Goal: Task Accomplishment & Management: Use online tool/utility

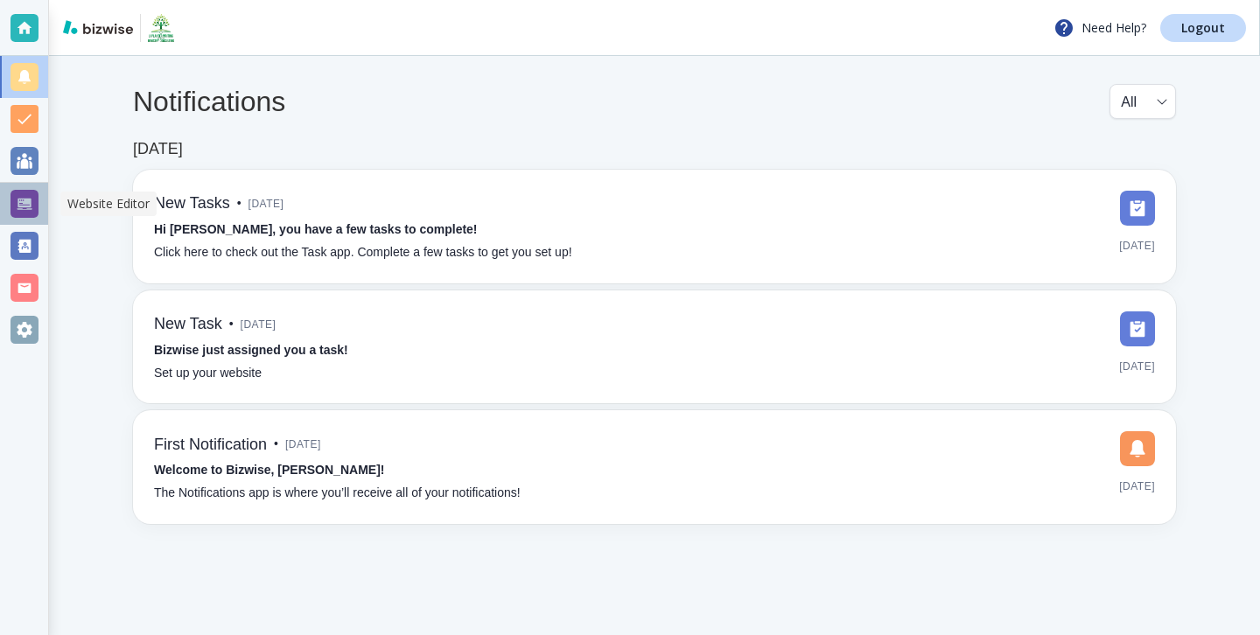
click at [23, 195] on div at bounding box center [24, 204] width 28 height 28
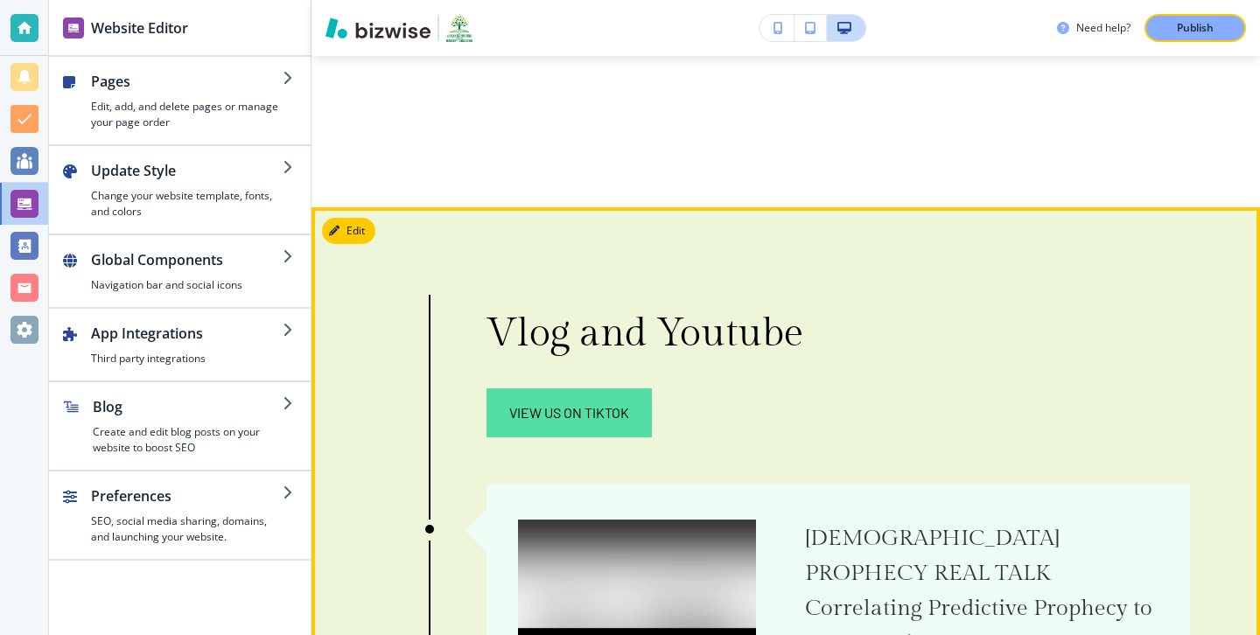
scroll to position [8781, 0]
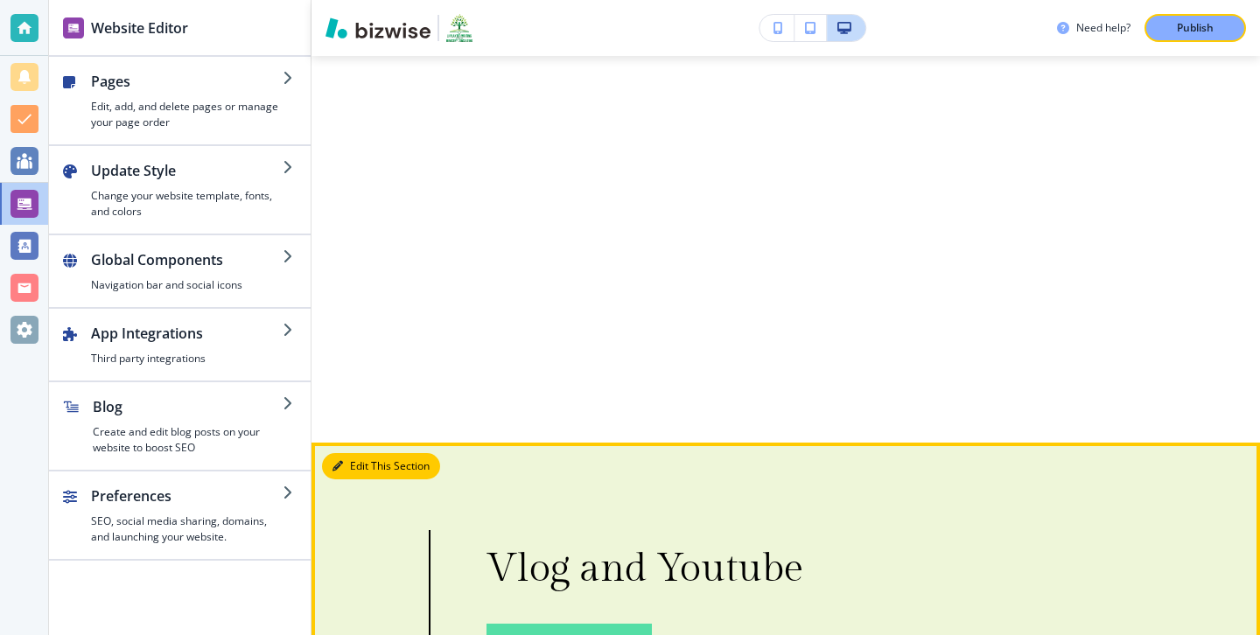
click at [365, 453] on button "Edit This Section" at bounding box center [381, 466] width 118 height 26
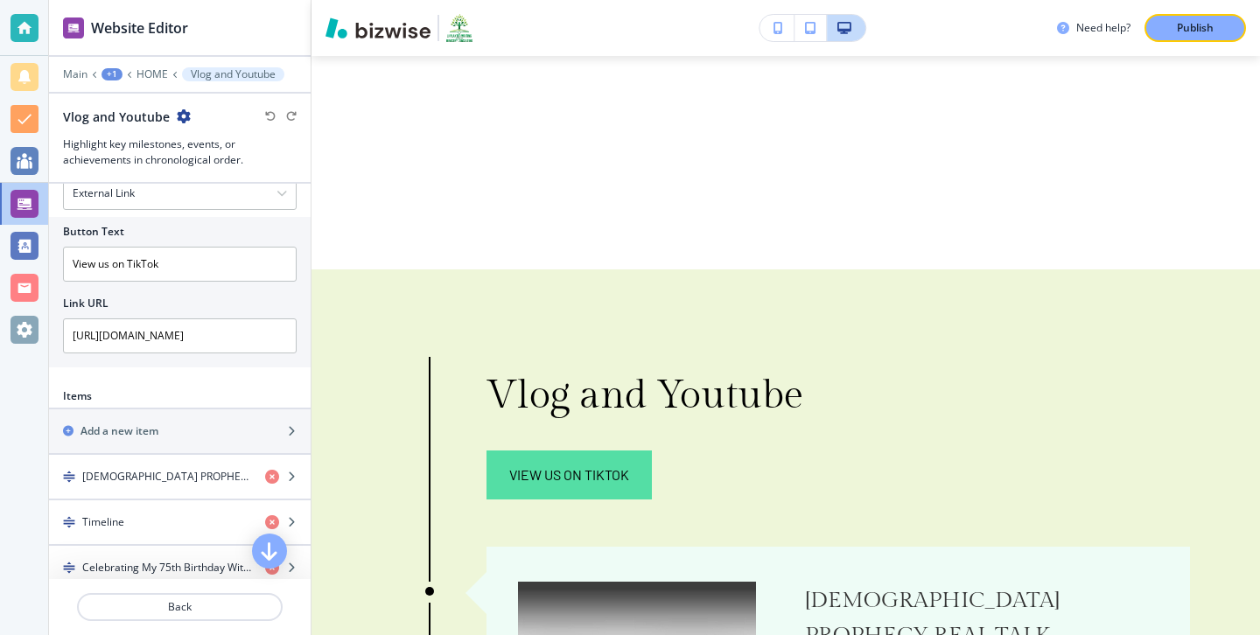
scroll to position [625, 0]
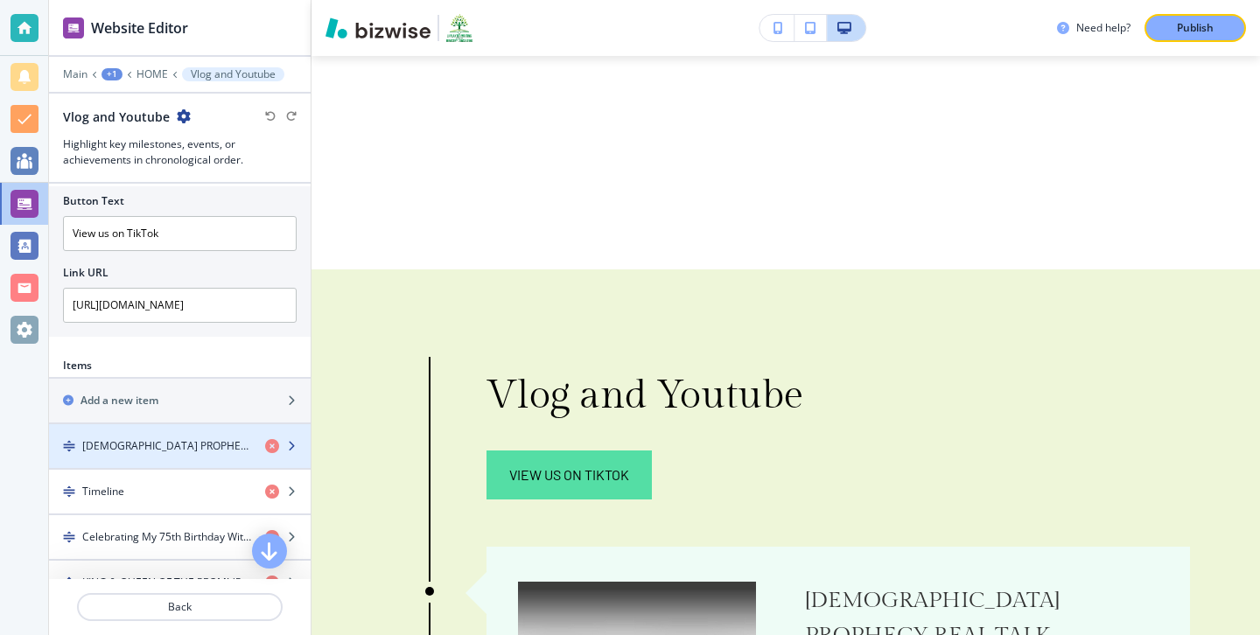
click at [178, 432] on div "button" at bounding box center [180, 431] width 262 height 14
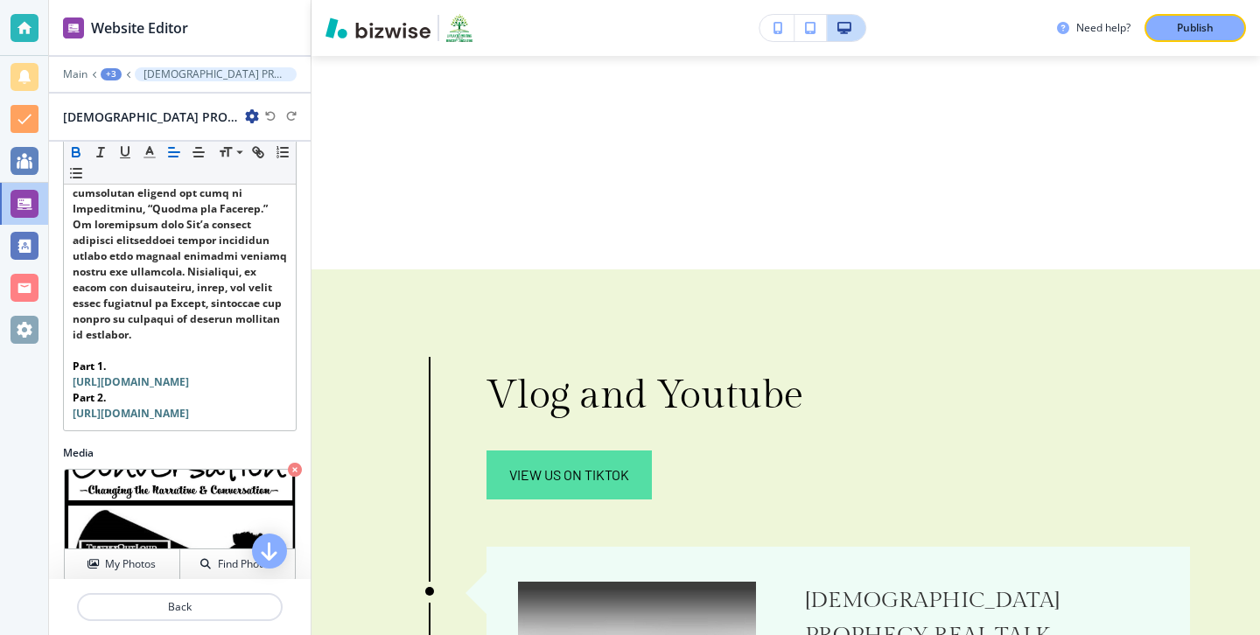
scroll to position [783, 0]
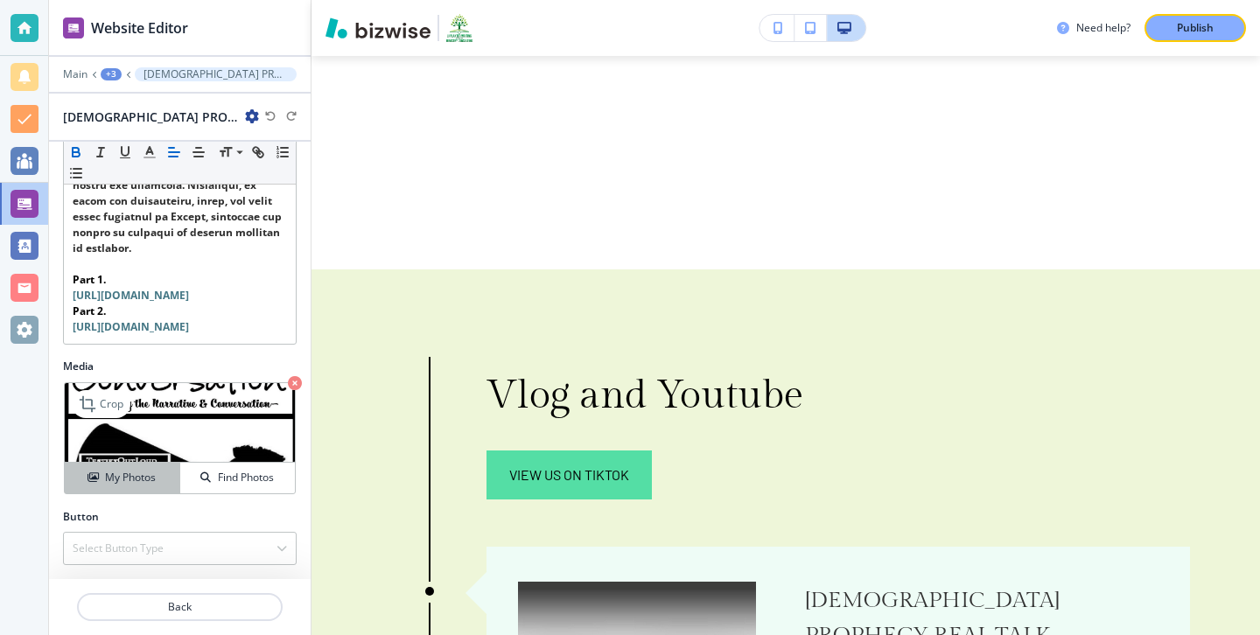
click at [158, 472] on div "My Photos" at bounding box center [122, 478] width 115 height 16
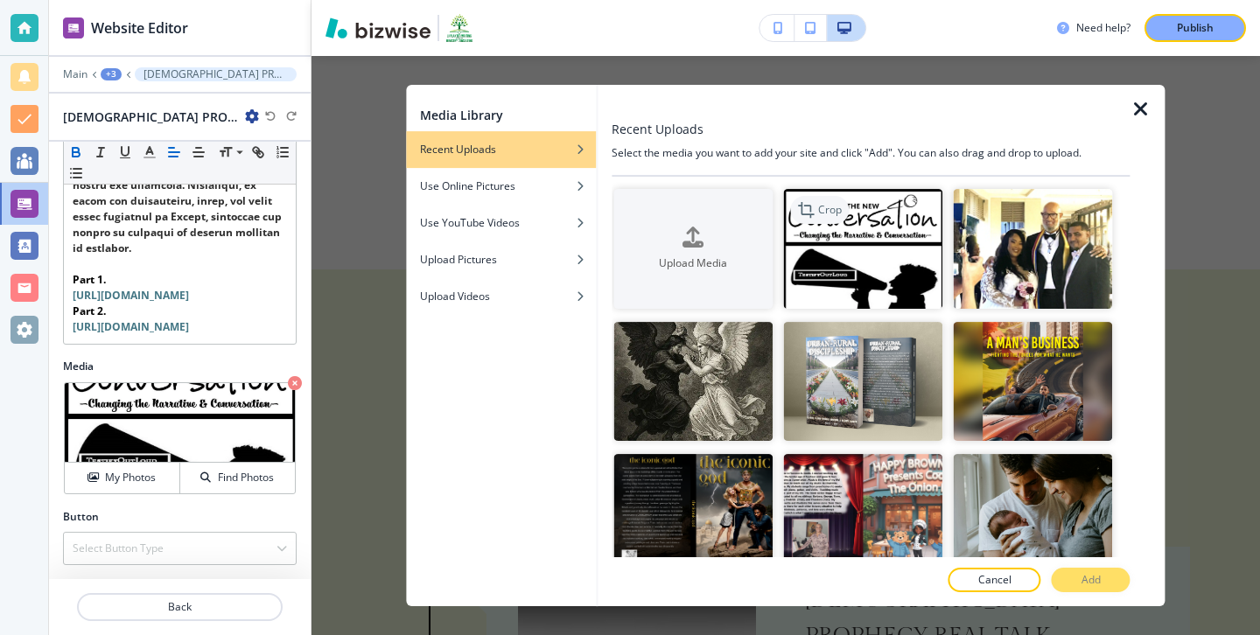
click at [794, 218] on div "Crop" at bounding box center [819, 210] width 59 height 28
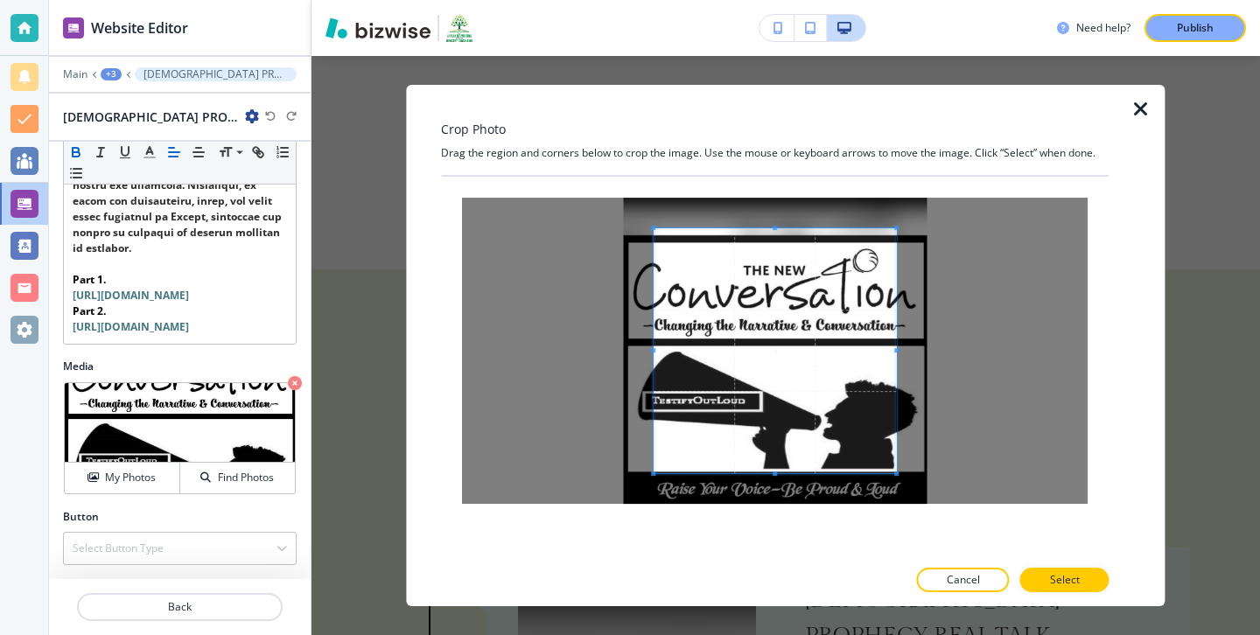
click at [937, 595] on div at bounding box center [775, 599] width 668 height 14
click at [939, 585] on button "Cancel" at bounding box center [963, 580] width 93 height 24
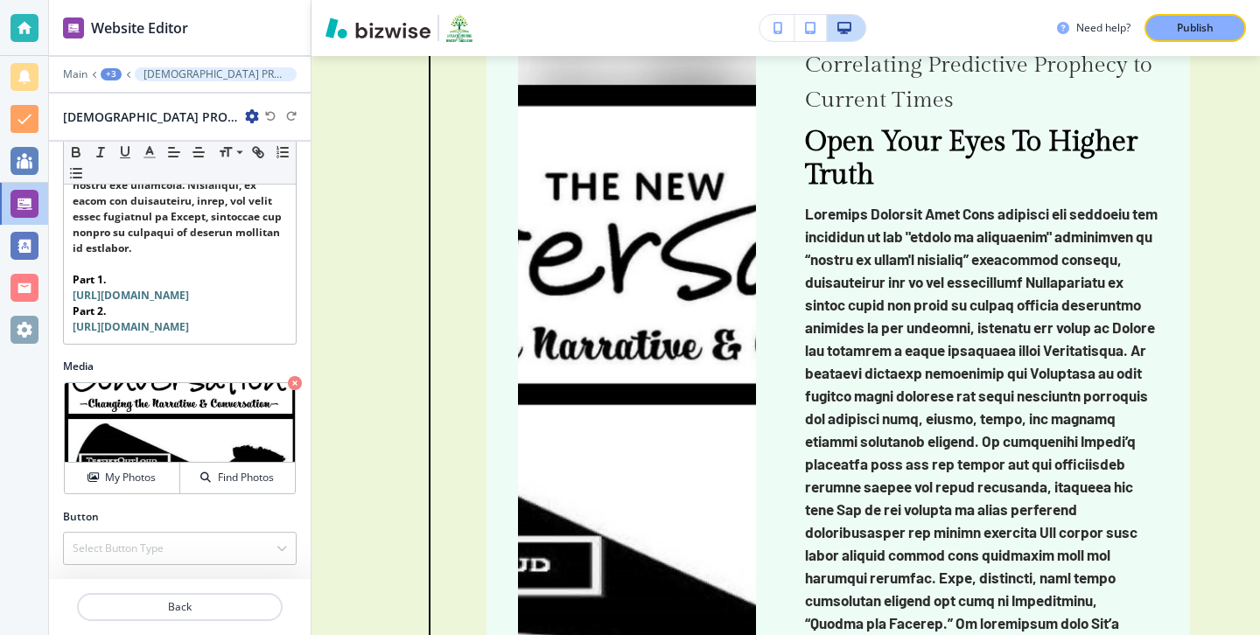
scroll to position [9522, 0]
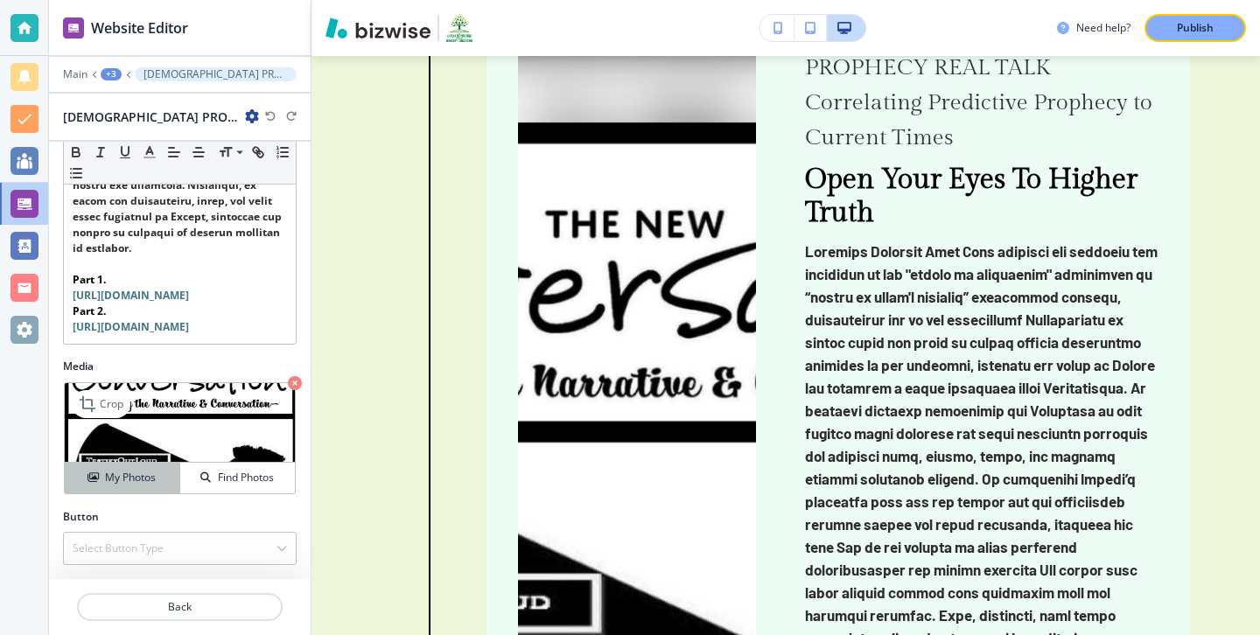
click at [101, 489] on button "My Photos" at bounding box center [122, 478] width 115 height 31
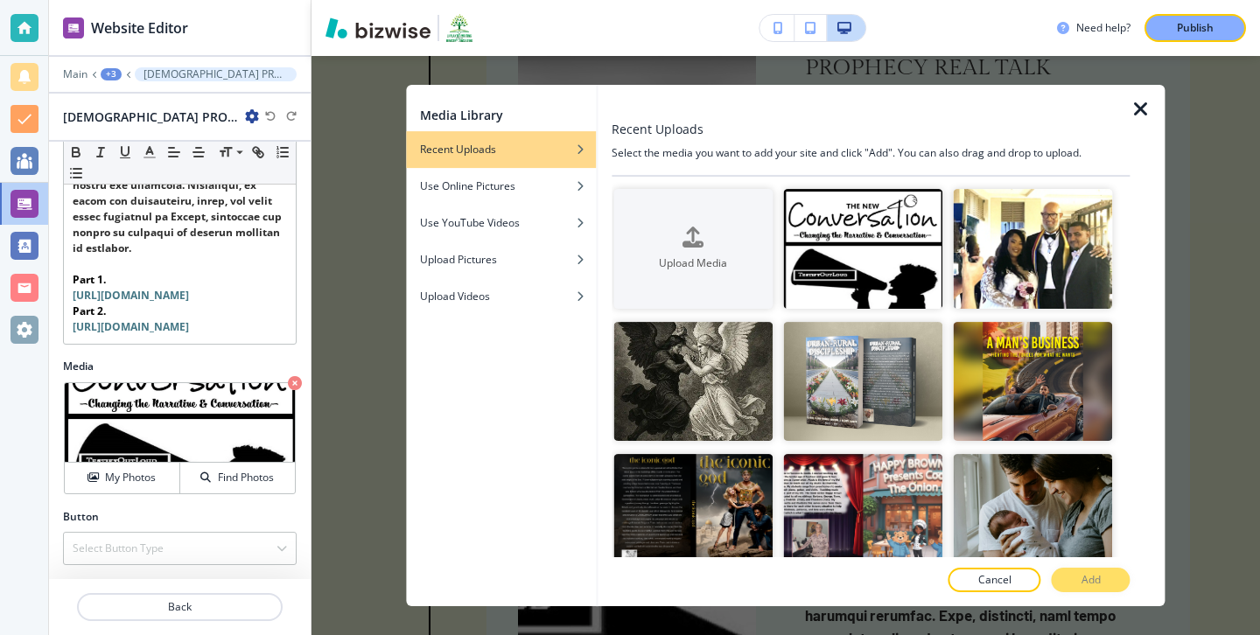
click at [1148, 100] on icon "button" at bounding box center [1140, 109] width 21 height 21
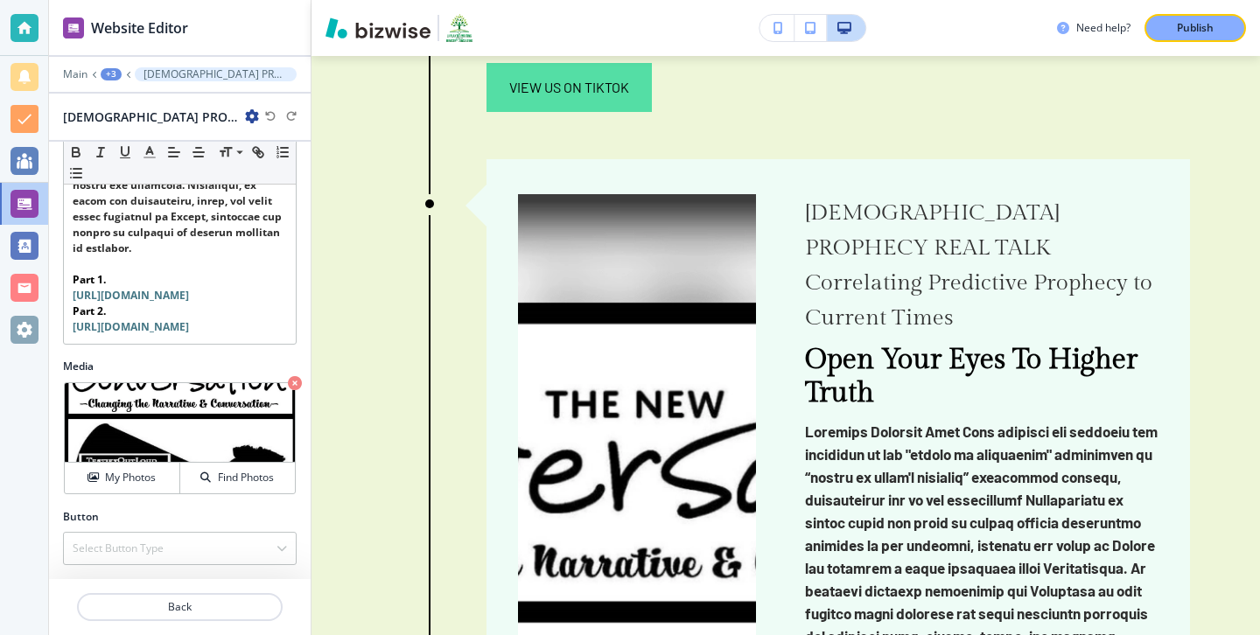
scroll to position [9346, 0]
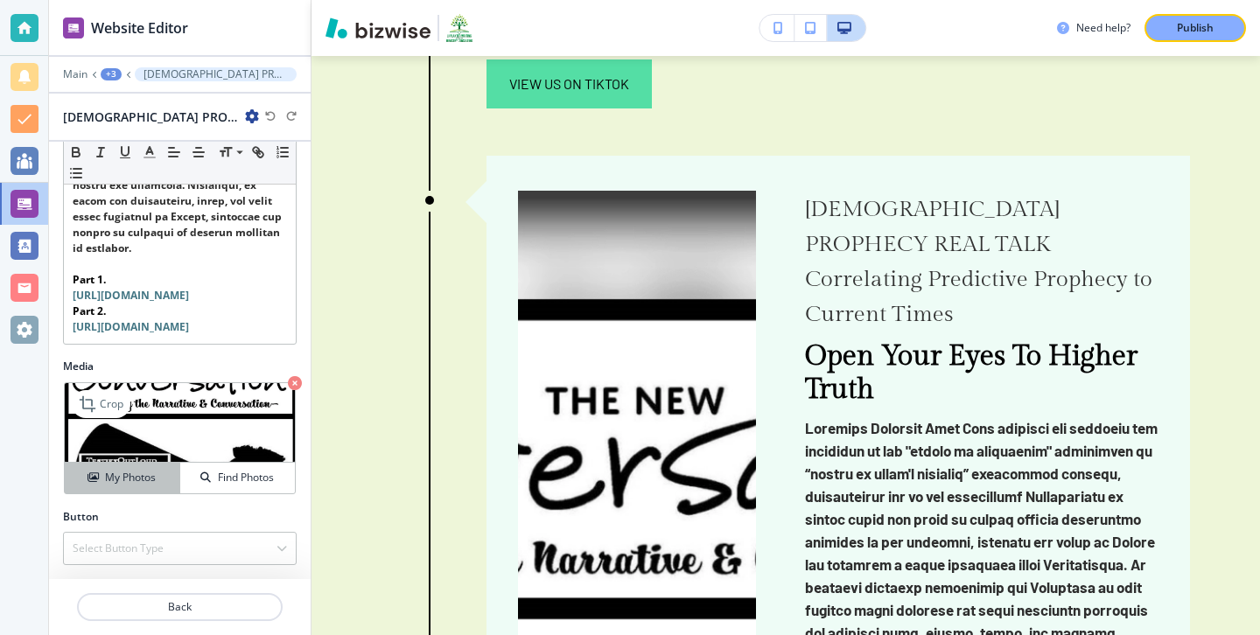
click at [154, 469] on button "My Photos" at bounding box center [122, 478] width 115 height 31
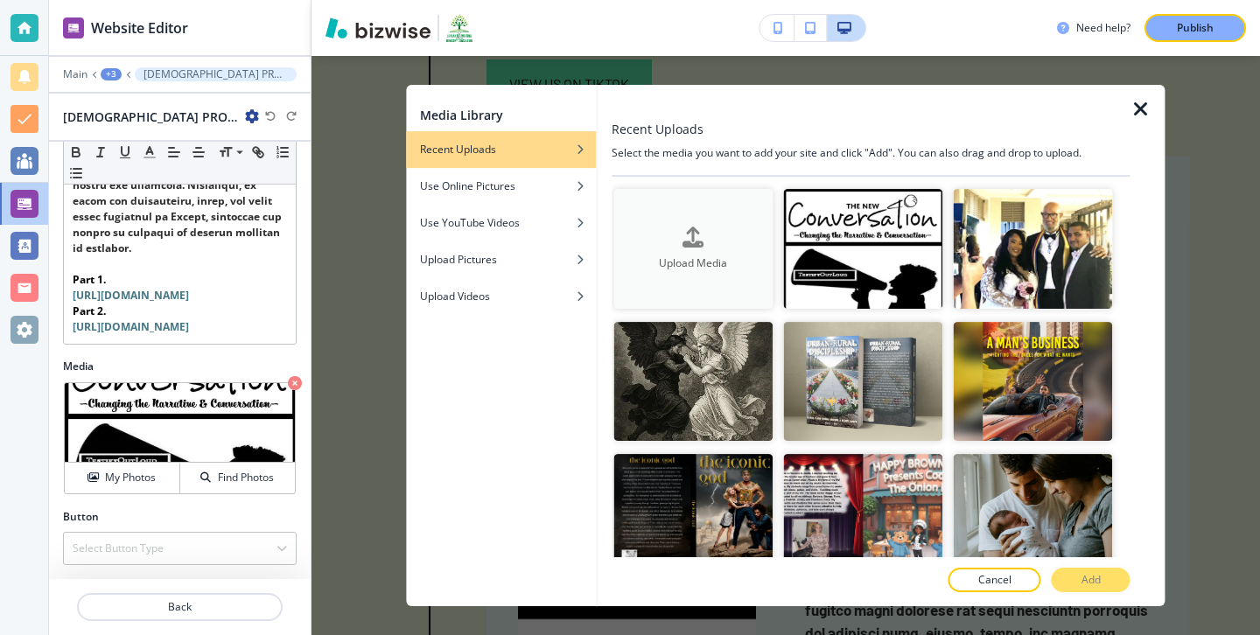
click at [671, 280] on button "Upload Media" at bounding box center [692, 249] width 159 height 120
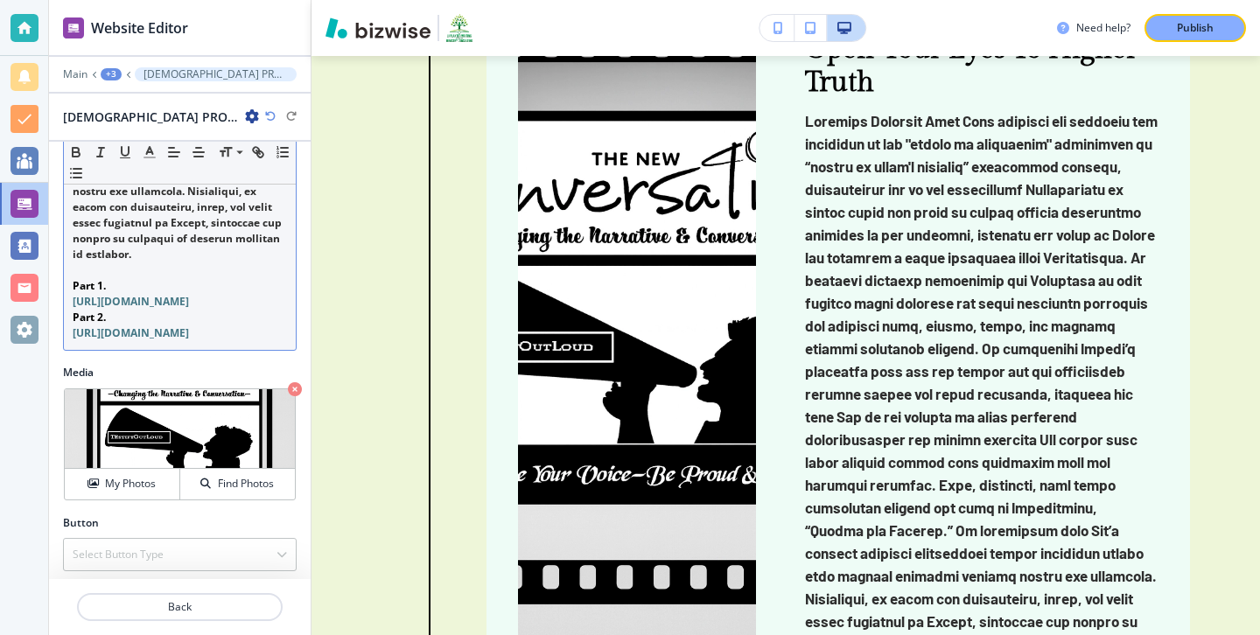
scroll to position [783, 0]
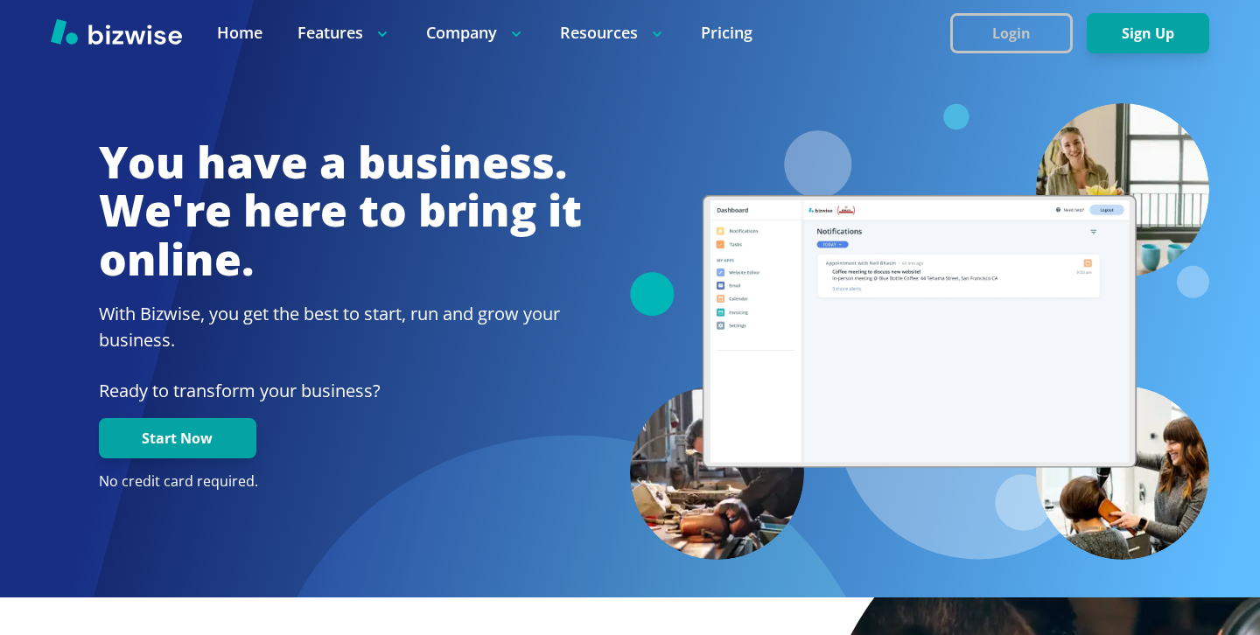
click at [983, 29] on button "Login" at bounding box center [1011, 33] width 122 height 40
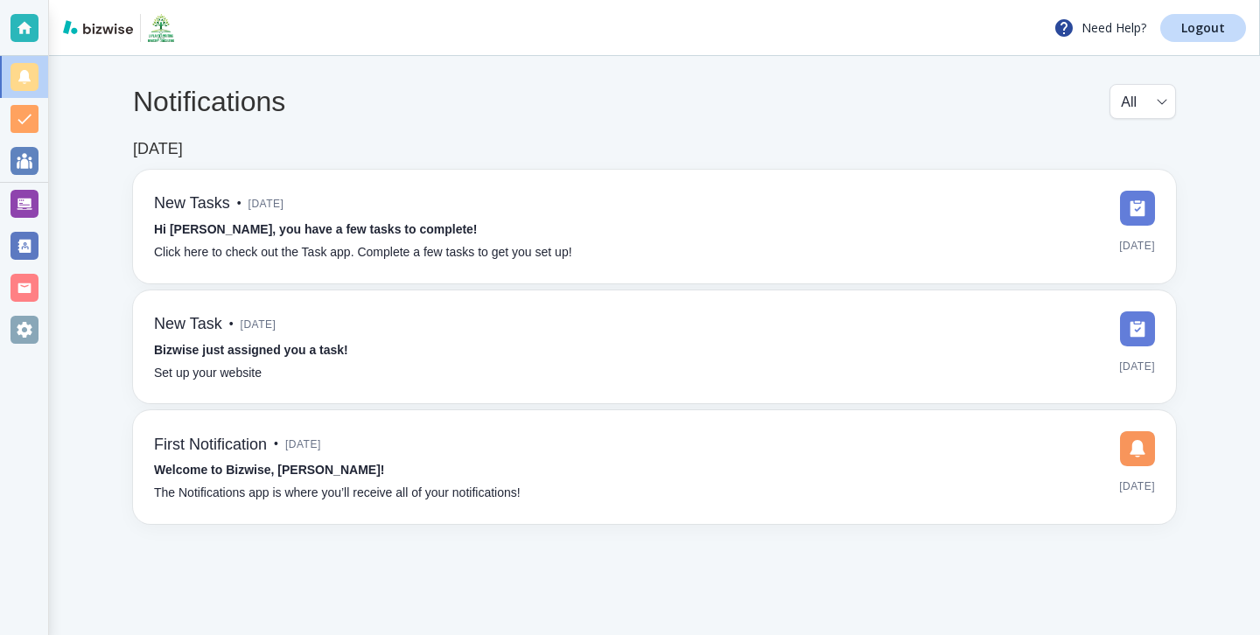
click at [31, 345] on div at bounding box center [24, 330] width 48 height 42
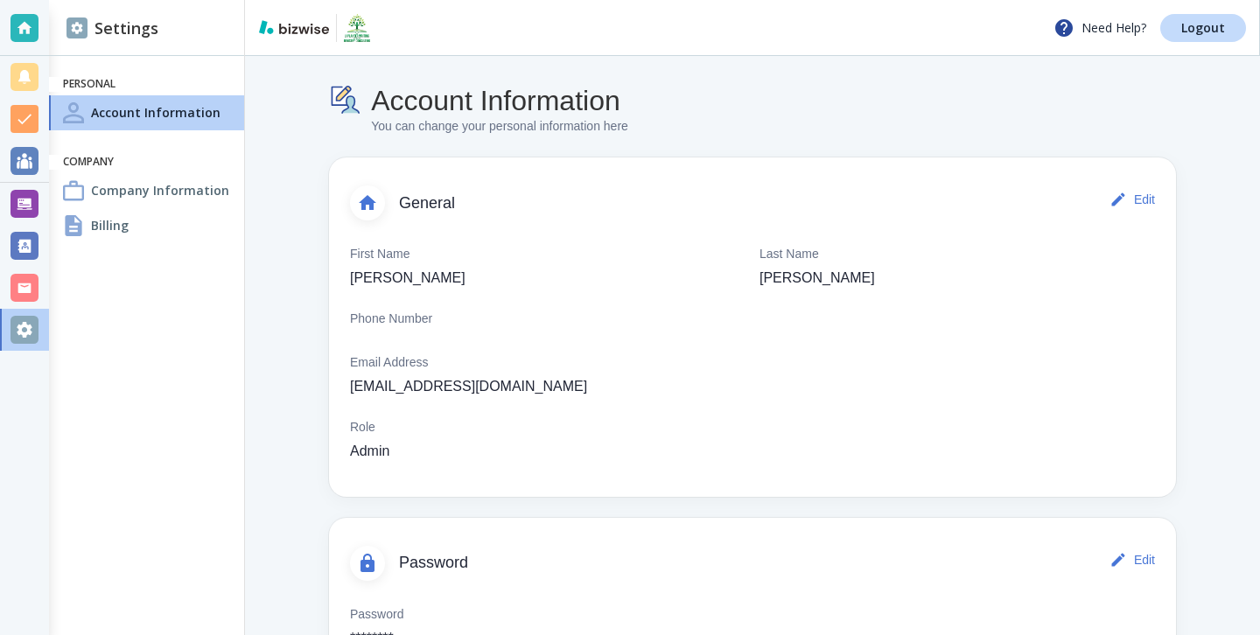
scroll to position [77, 0]
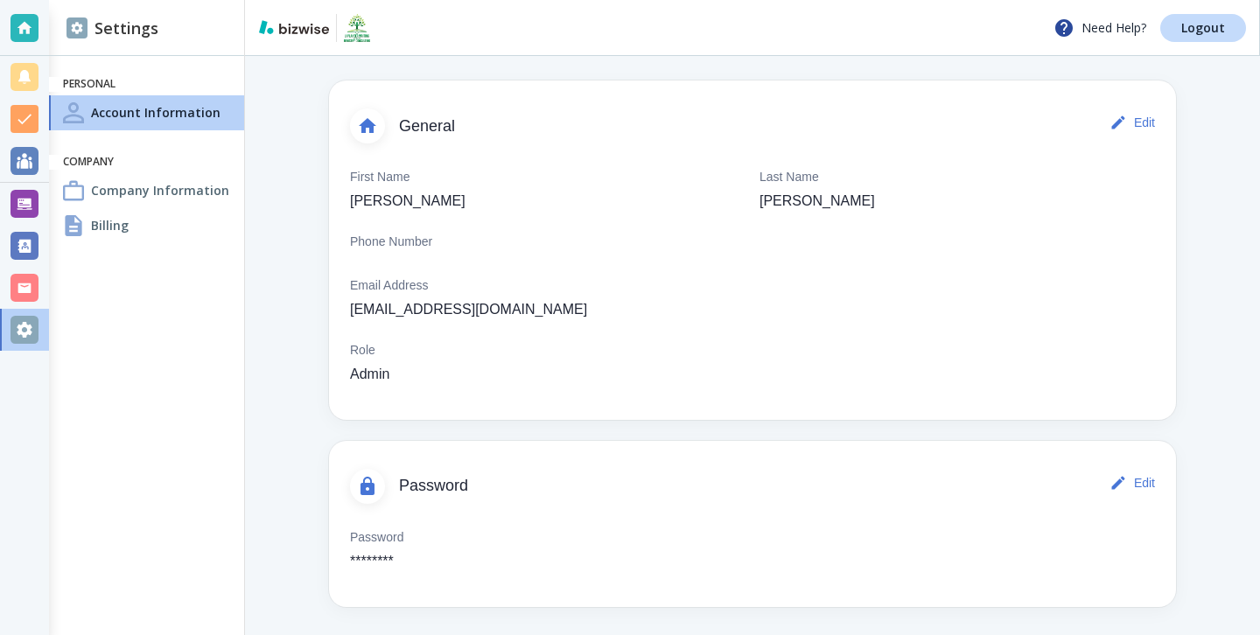
click at [173, 231] on div "Billing" at bounding box center [146, 225] width 195 height 35
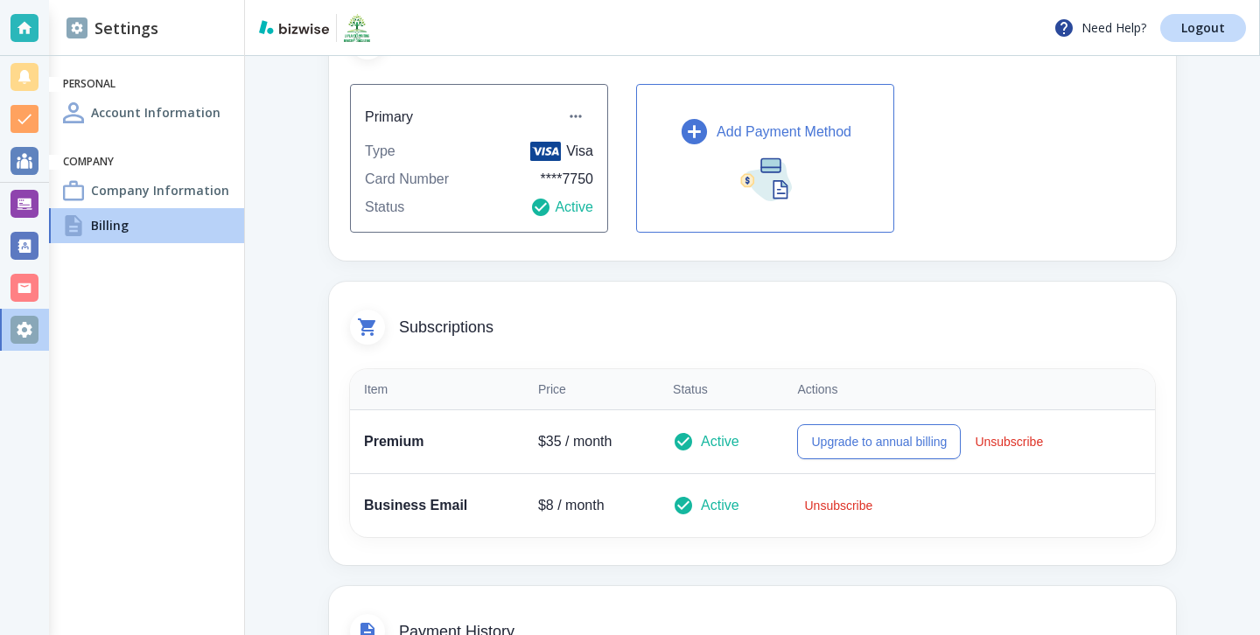
scroll to position [128, 0]
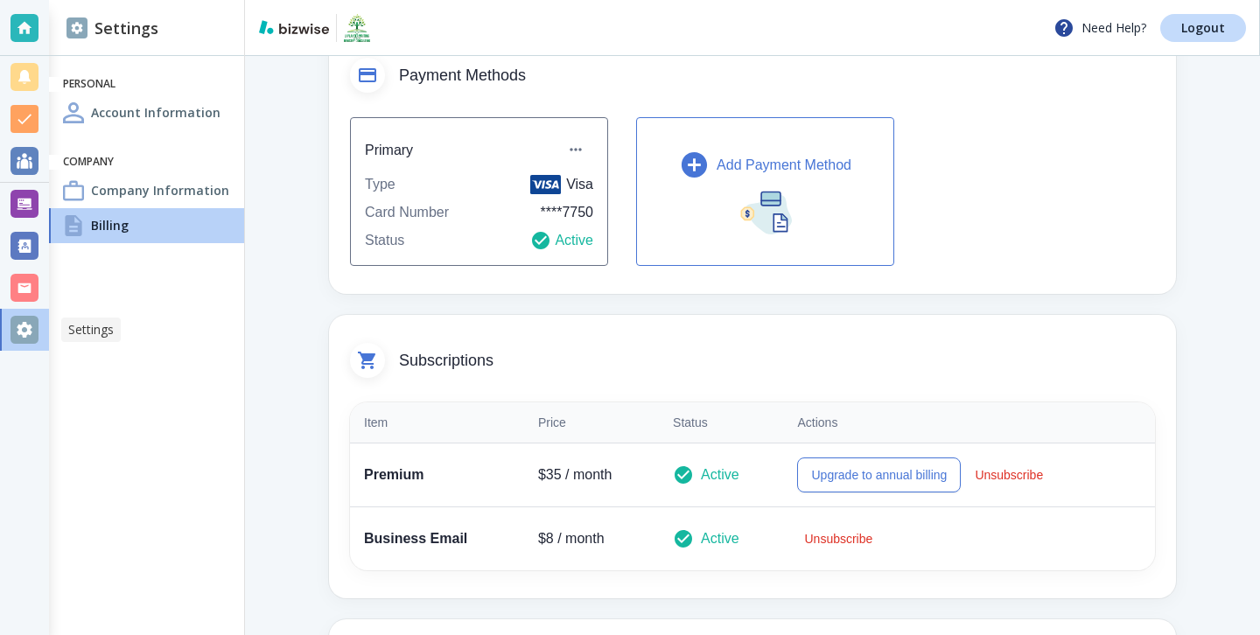
click at [35, 331] on div at bounding box center [24, 330] width 28 height 28
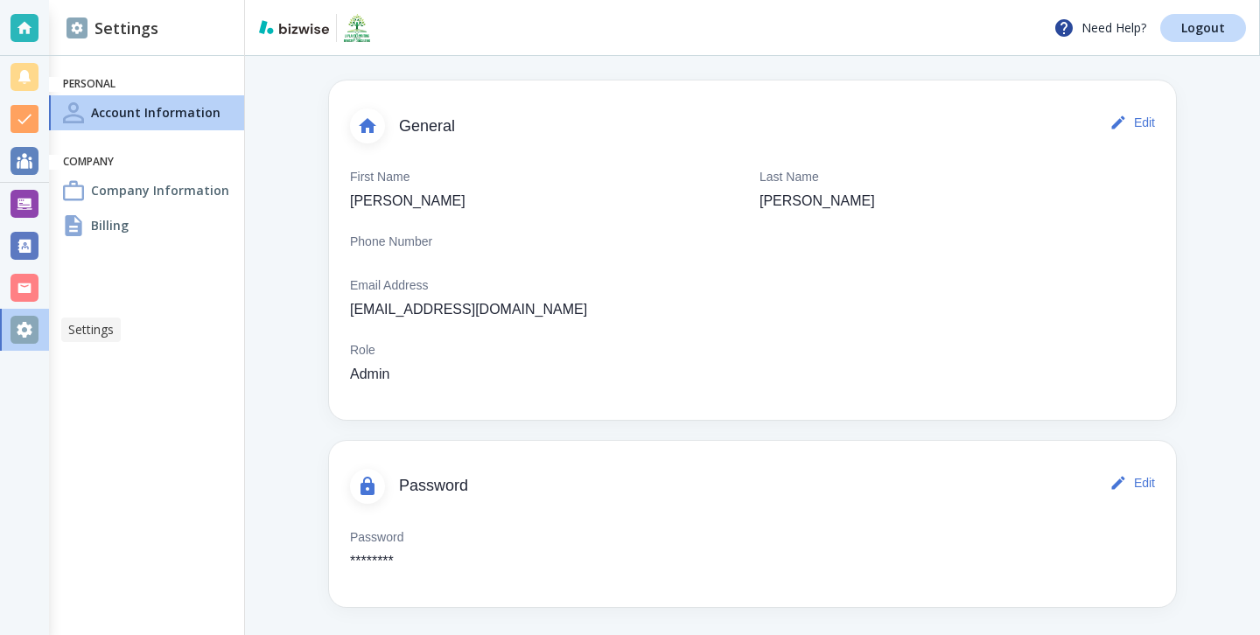
scroll to position [77, 0]
click at [35, 331] on div at bounding box center [24, 330] width 28 height 28
click at [132, 231] on div "Billing" at bounding box center [146, 225] width 195 height 35
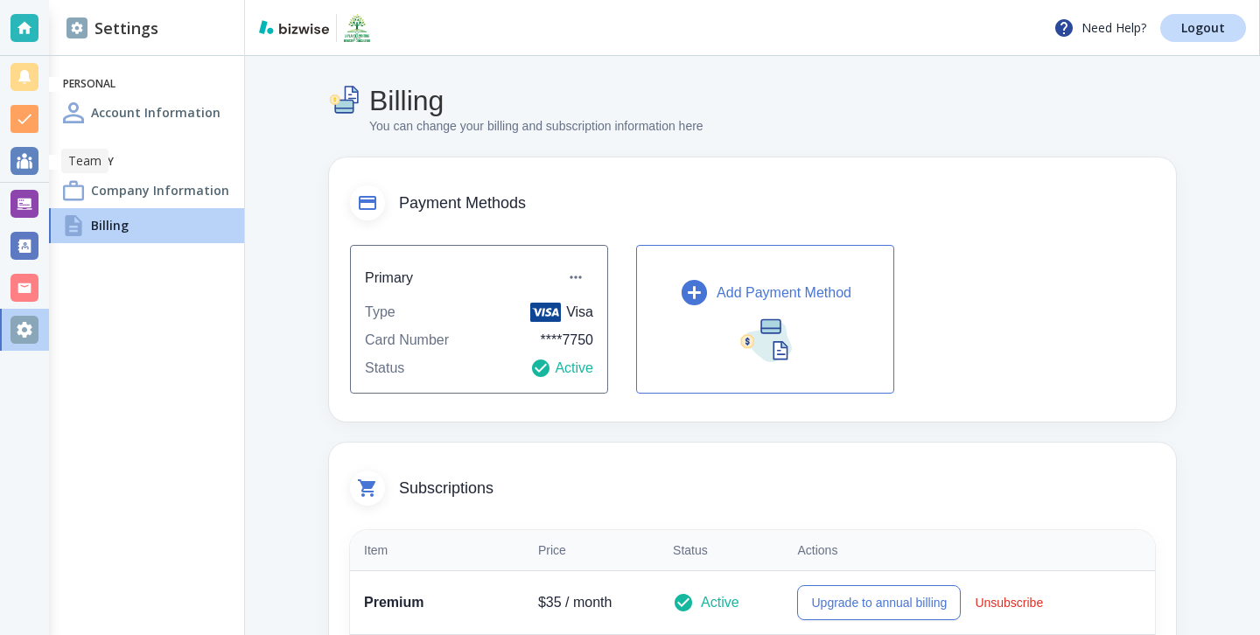
click at [27, 180] on div at bounding box center [24, 161] width 49 height 42
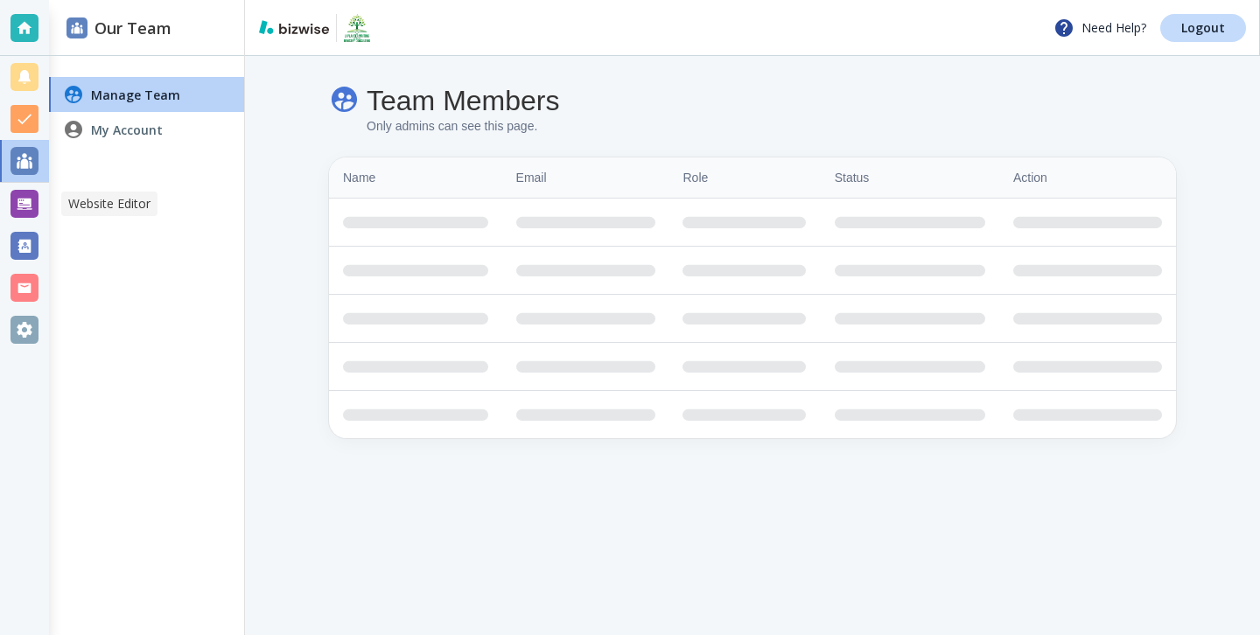
click at [29, 199] on div at bounding box center [24, 204] width 28 height 28
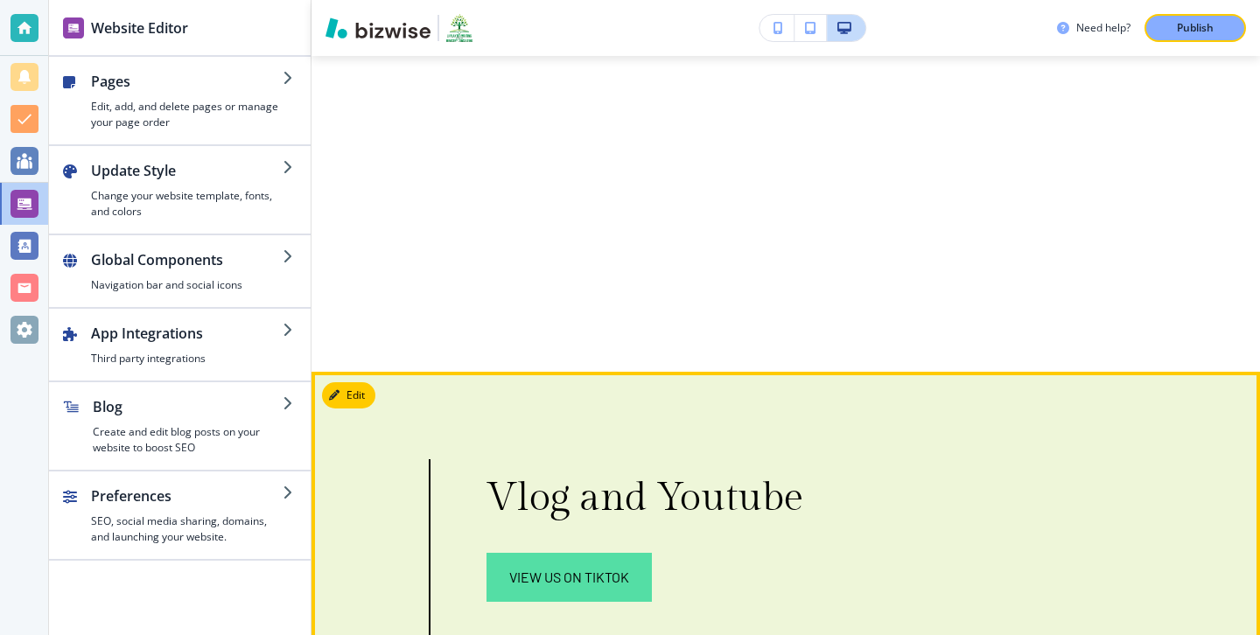
scroll to position [8672, 0]
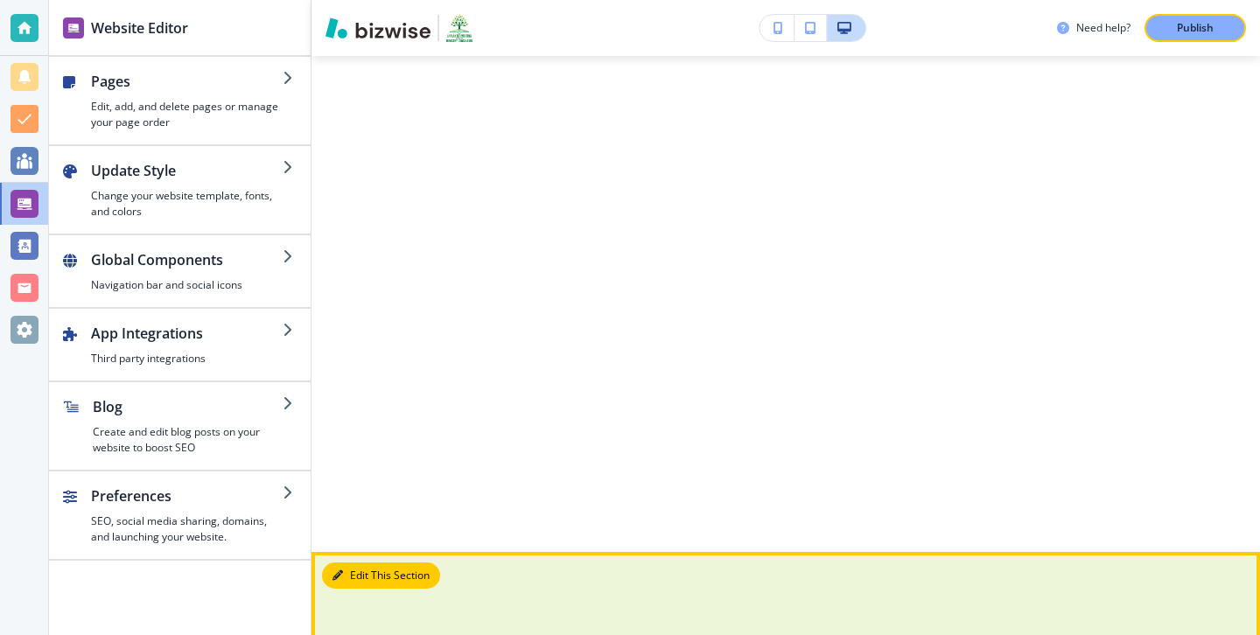
click at [362, 563] on button "Edit This Section" at bounding box center [381, 576] width 118 height 26
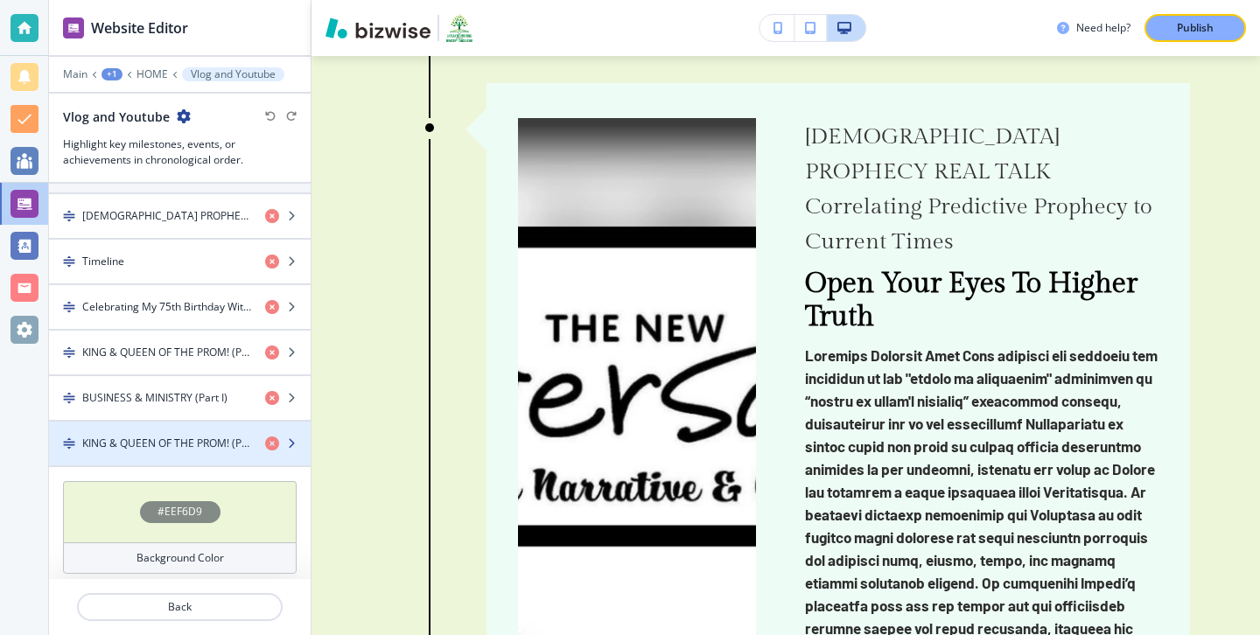
scroll to position [864, 0]
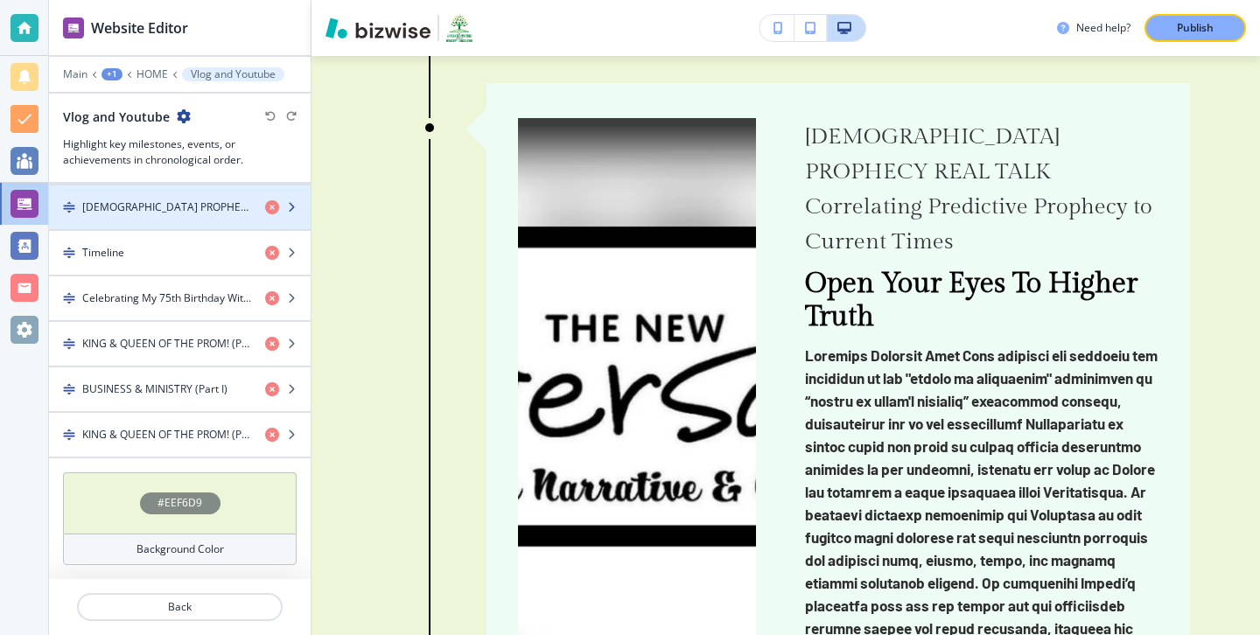
click at [203, 225] on div "button" at bounding box center [180, 222] width 262 height 14
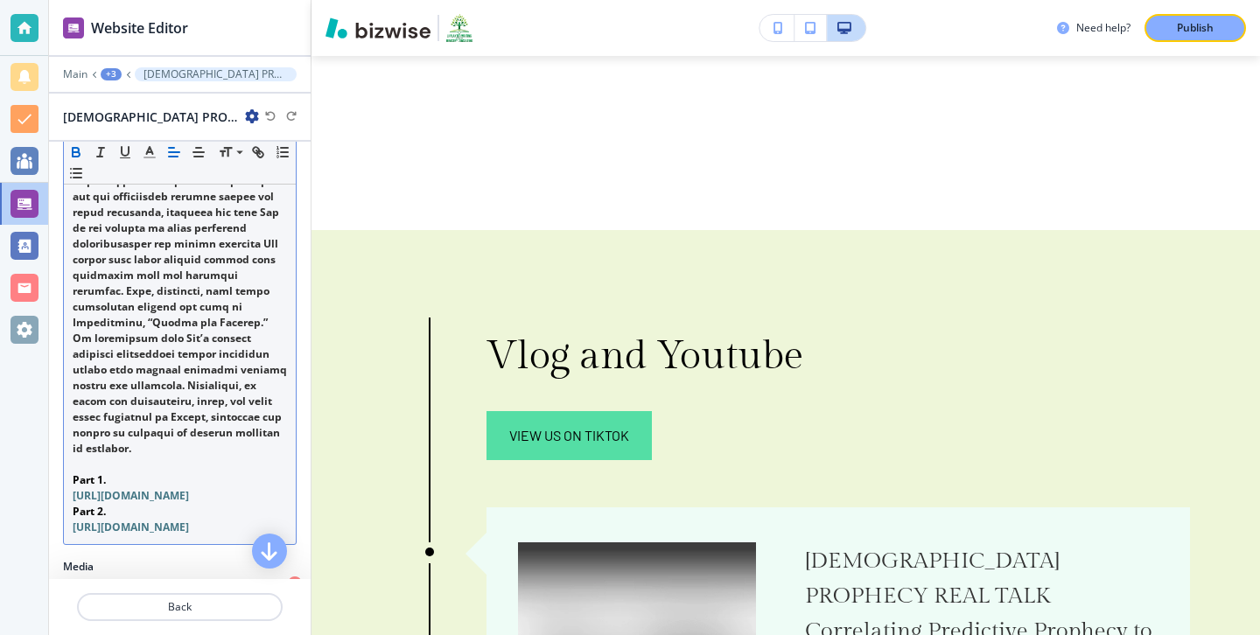
scroll to position [783, 0]
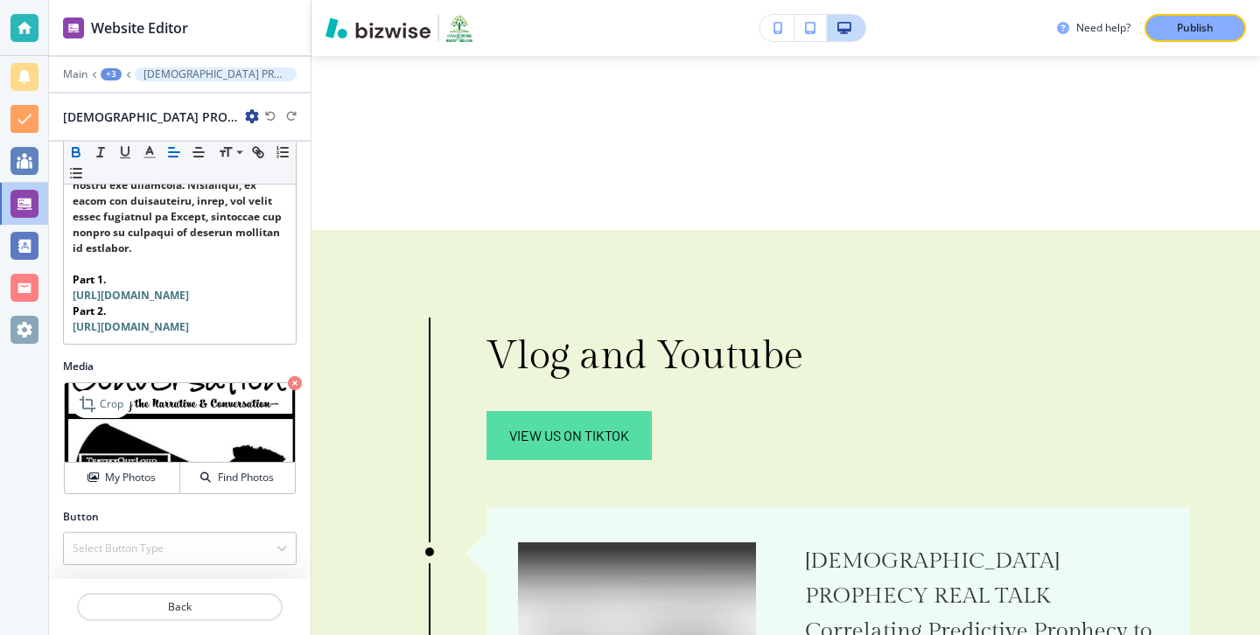
click at [295, 386] on icon "button" at bounding box center [295, 383] width 14 height 14
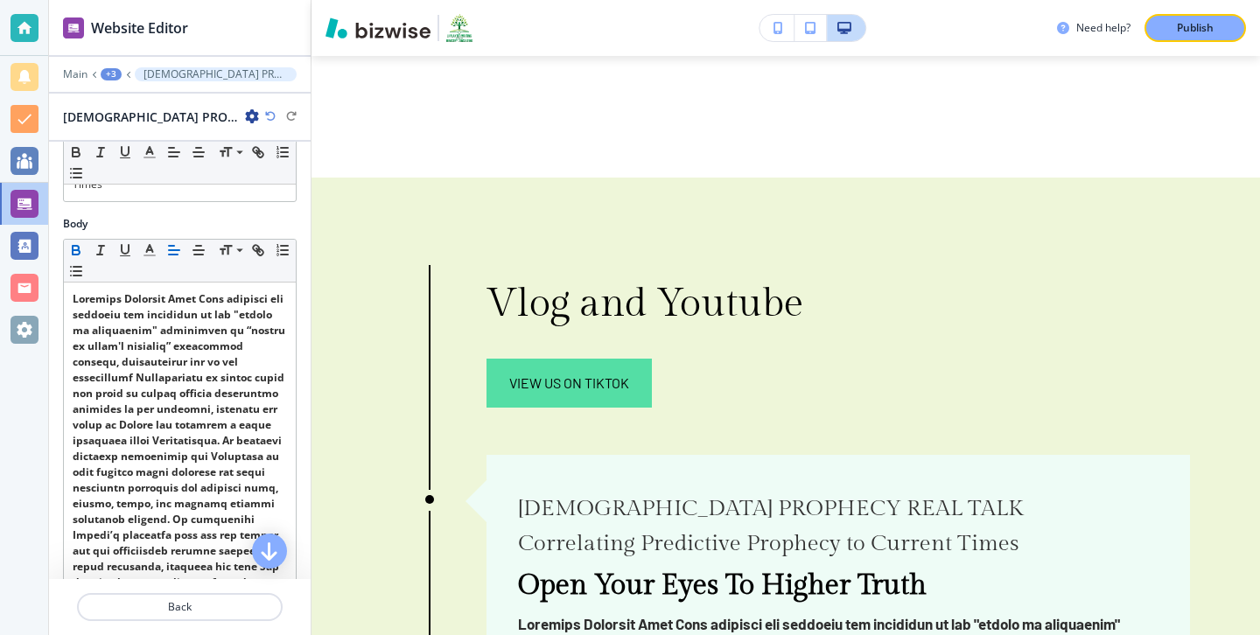
scroll to position [227, 0]
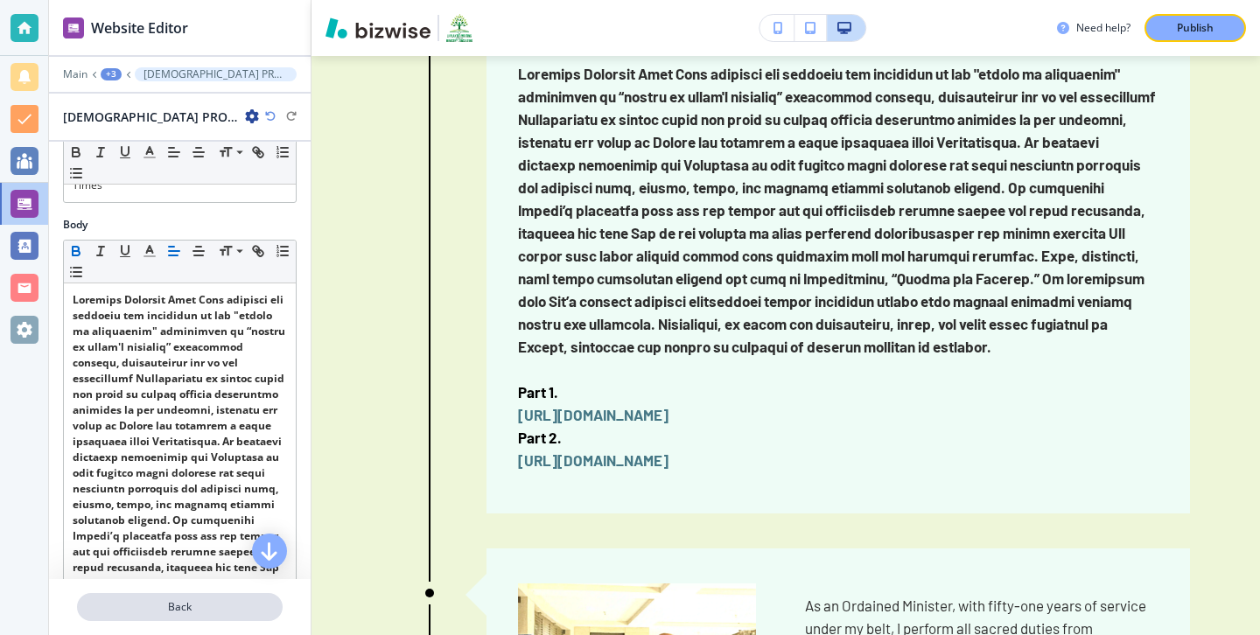
click at [259, 602] on p "Back" at bounding box center [180, 607] width 202 height 16
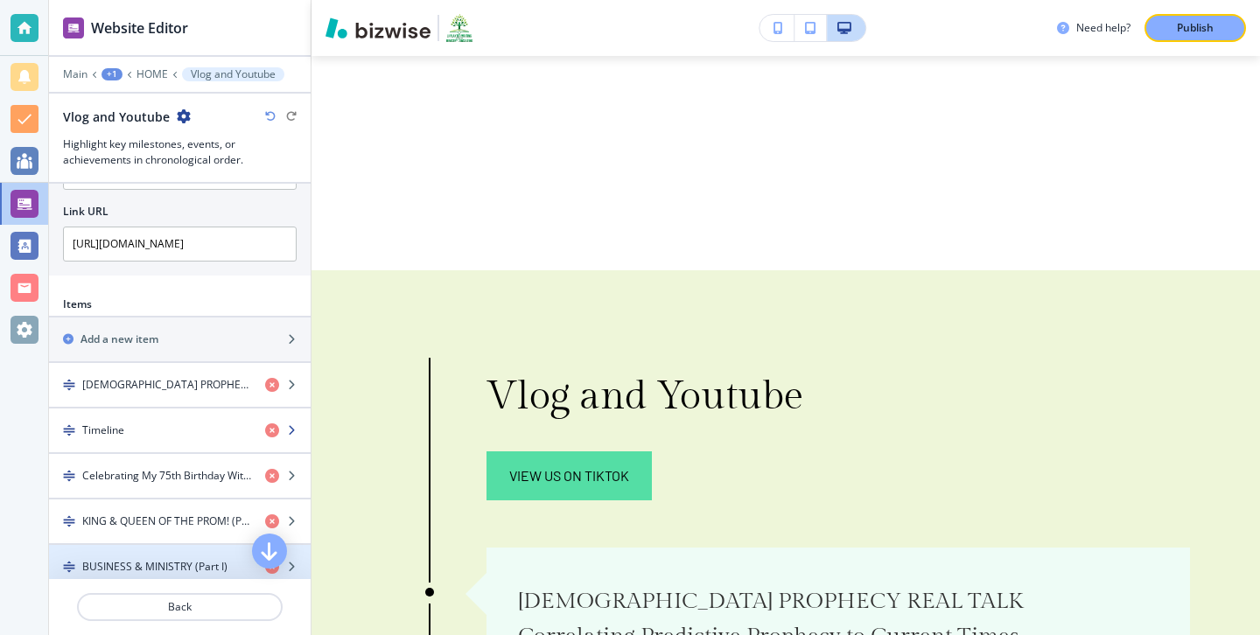
scroll to position [675, 0]
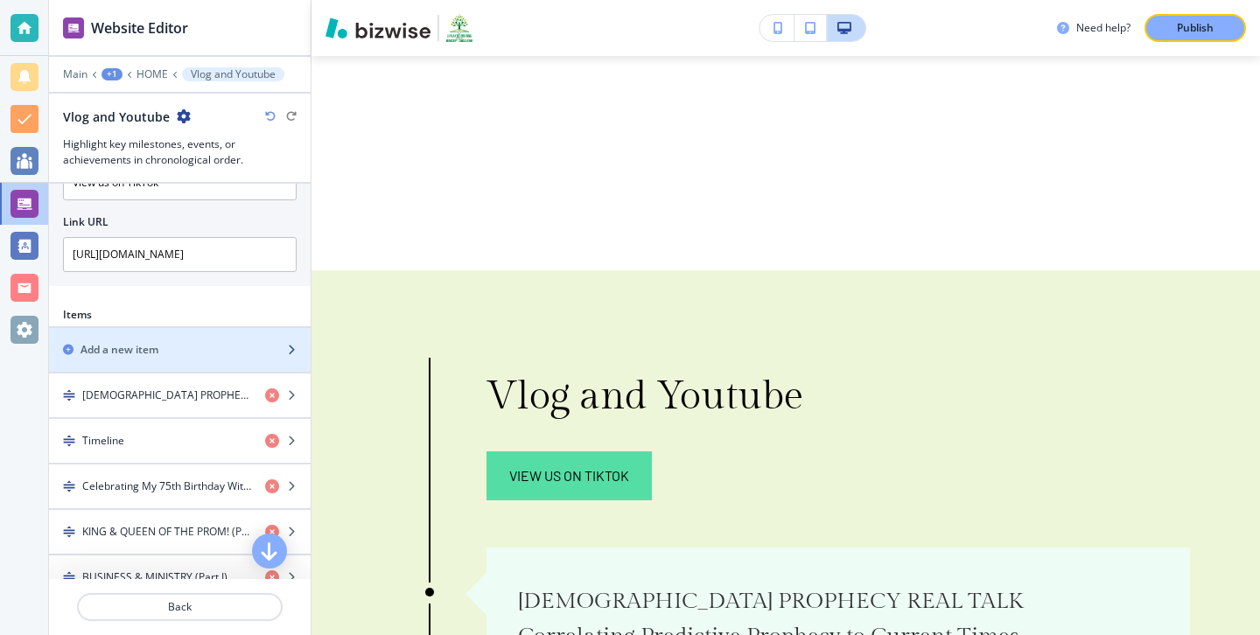
click at [205, 358] on div "button" at bounding box center [180, 365] width 262 height 14
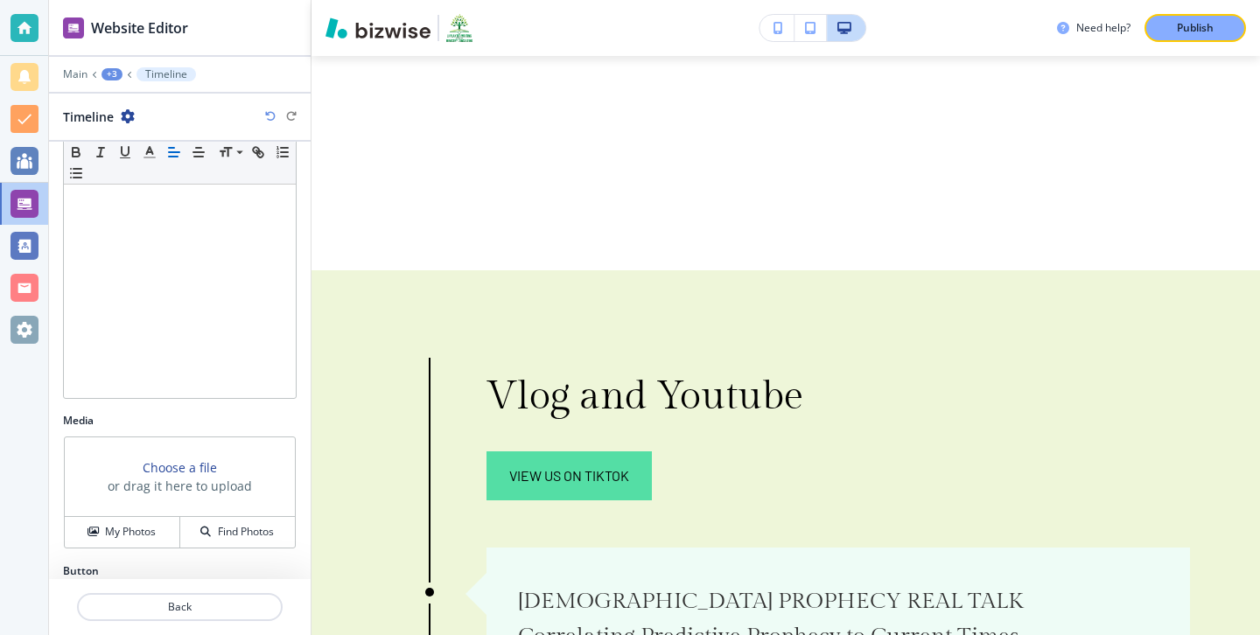
scroll to position [347, 0]
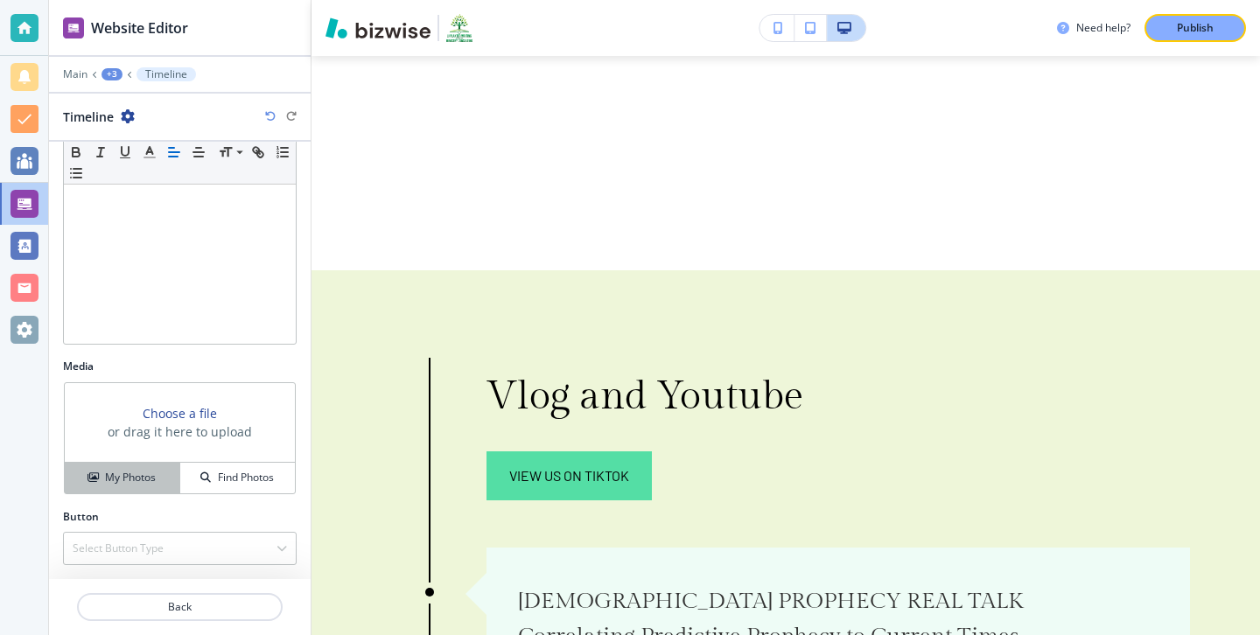
click at [150, 475] on h4 "My Photos" at bounding box center [130, 478] width 51 height 16
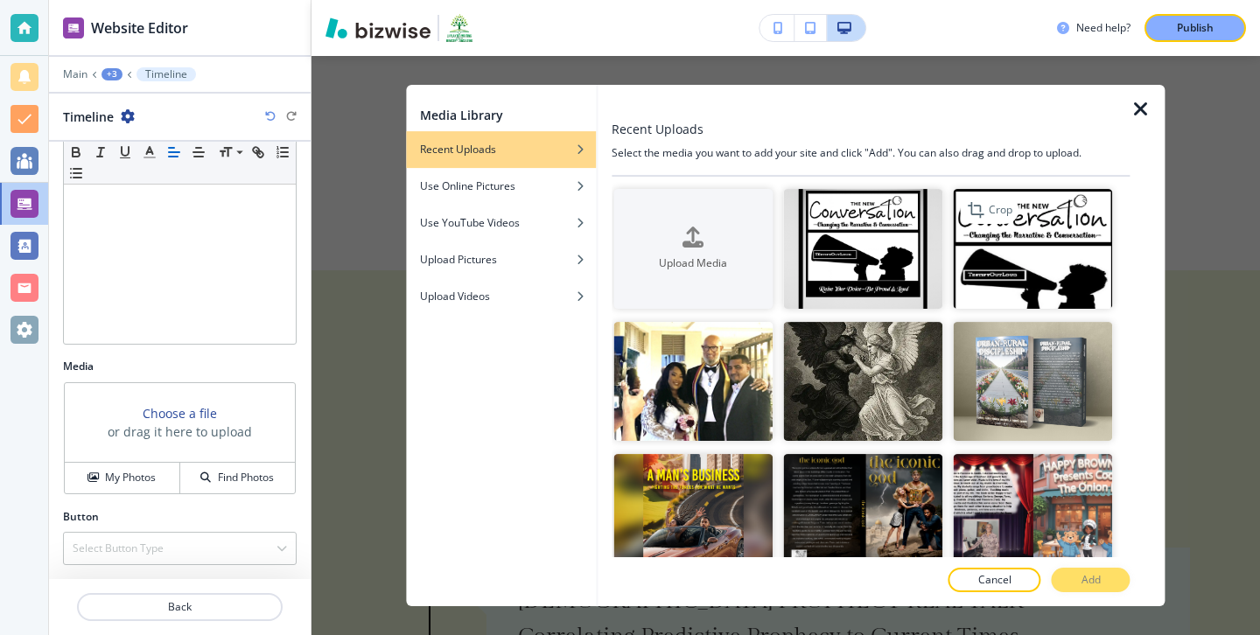
click at [1040, 246] on img "button" at bounding box center [1033, 249] width 159 height 120
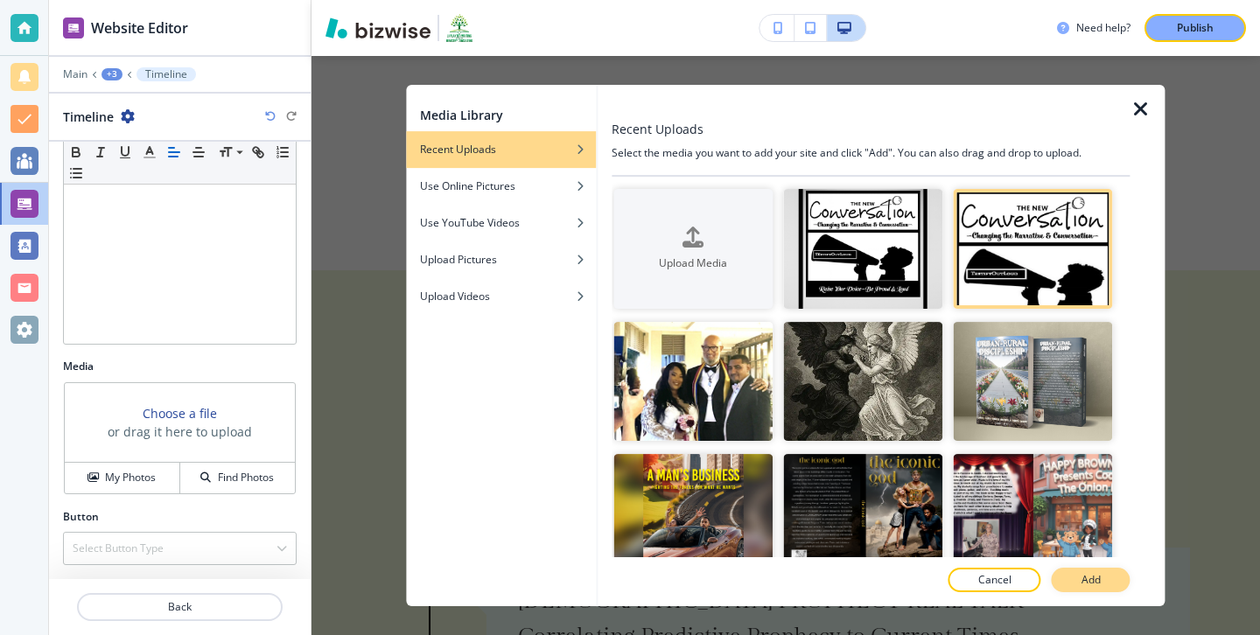
click at [1111, 575] on button "Add" at bounding box center [1091, 580] width 79 height 24
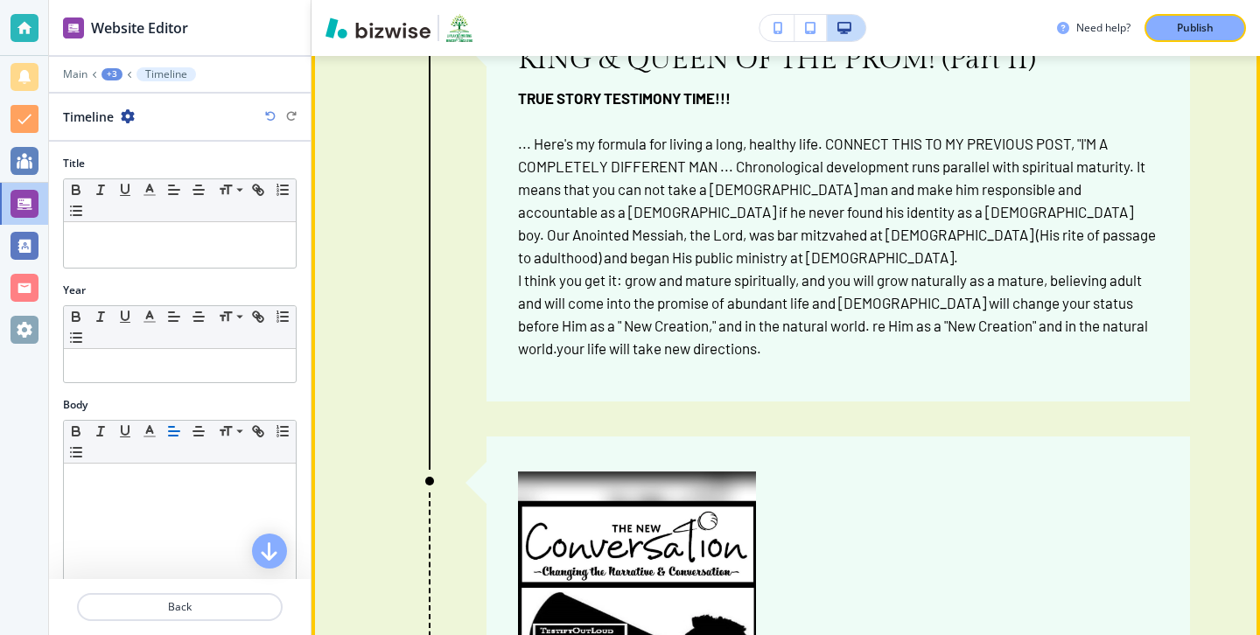
scroll to position [12618, 0]
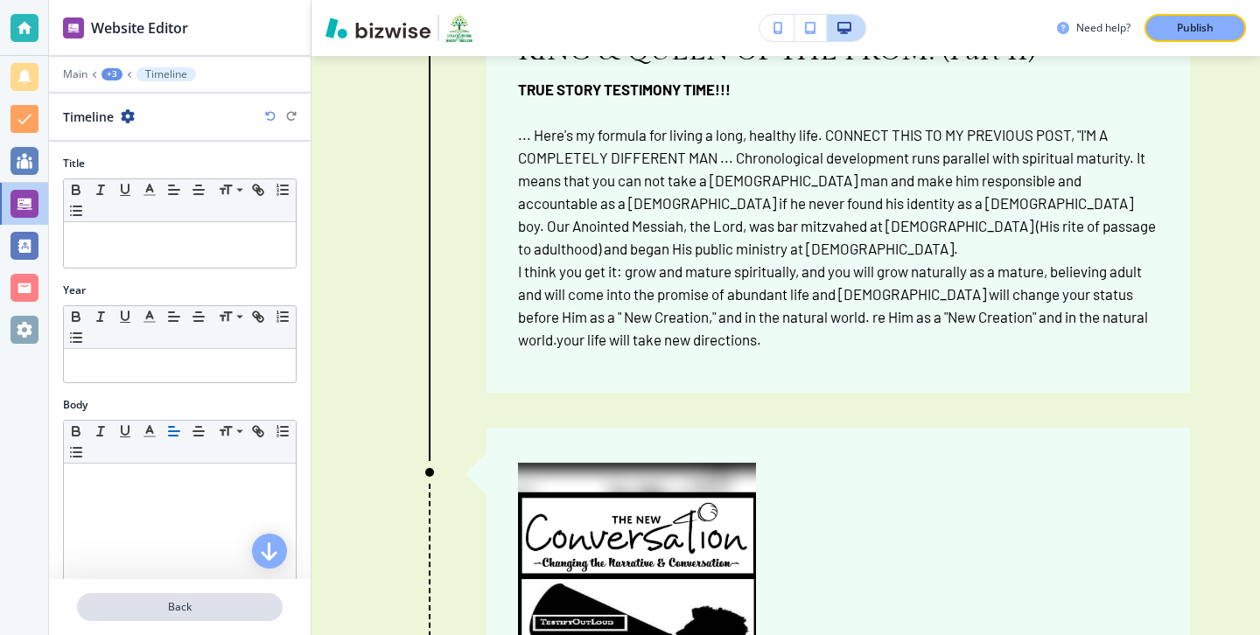
click at [262, 607] on p "Back" at bounding box center [180, 607] width 202 height 16
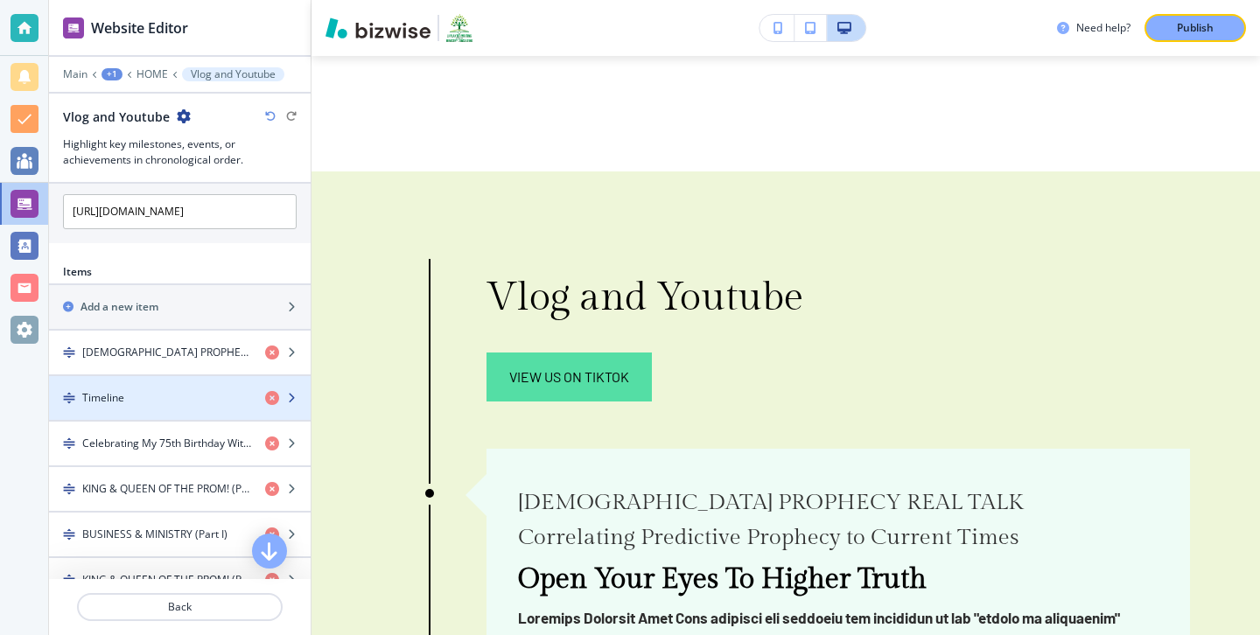
scroll to position [0, 0]
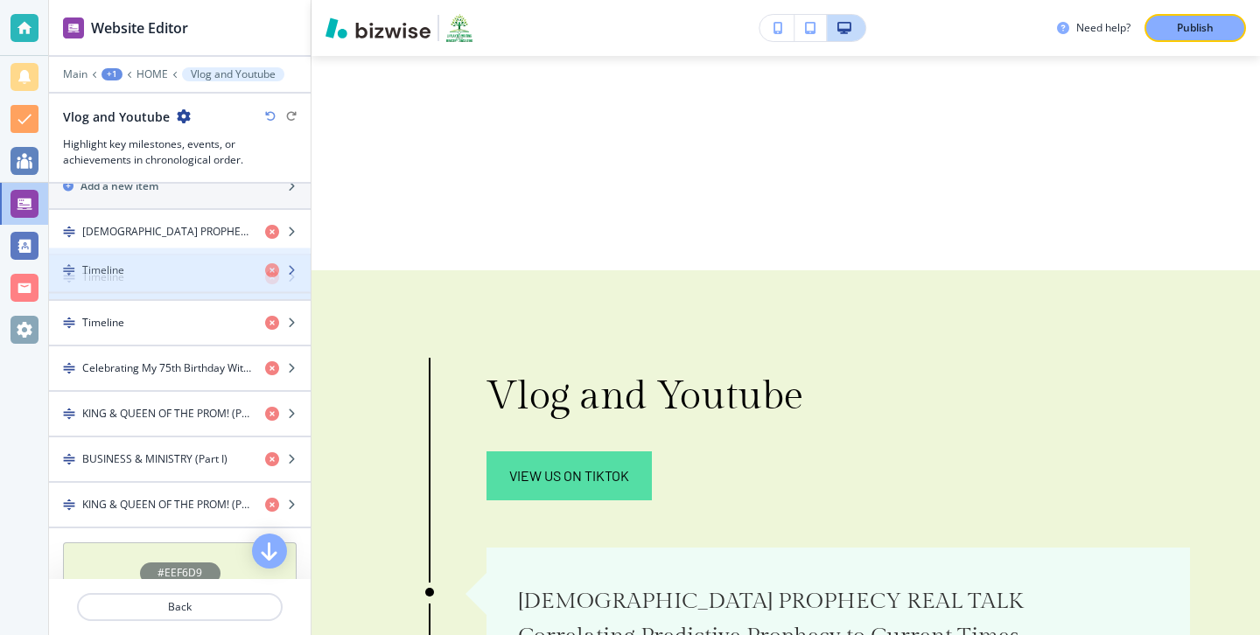
drag, startPoint x: 199, startPoint y: 498, endPoint x: 199, endPoint y: 264, distance: 233.6
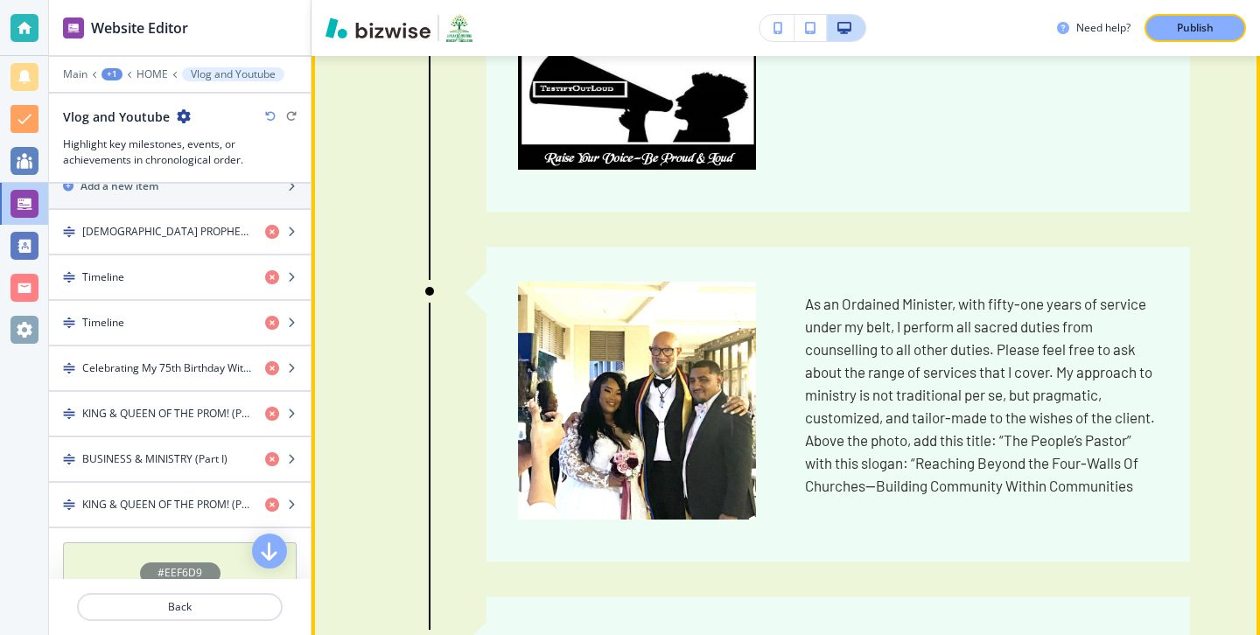
scroll to position [10270, 0]
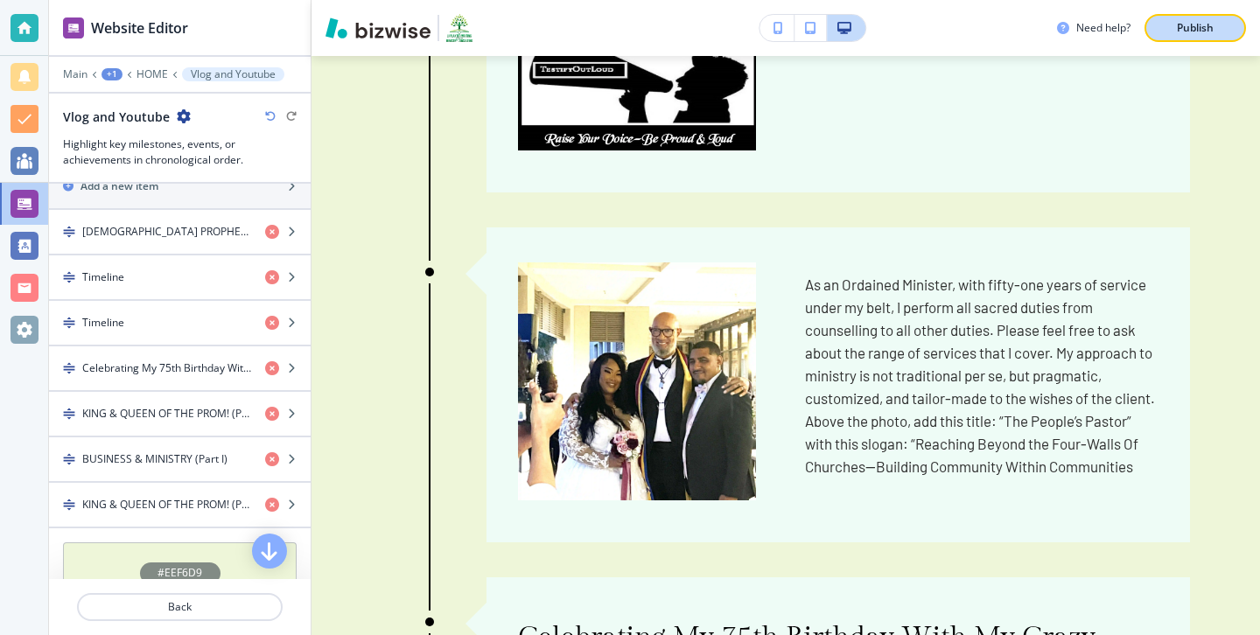
click at [1171, 20] on div "Publish" at bounding box center [1195, 28] width 56 height 16
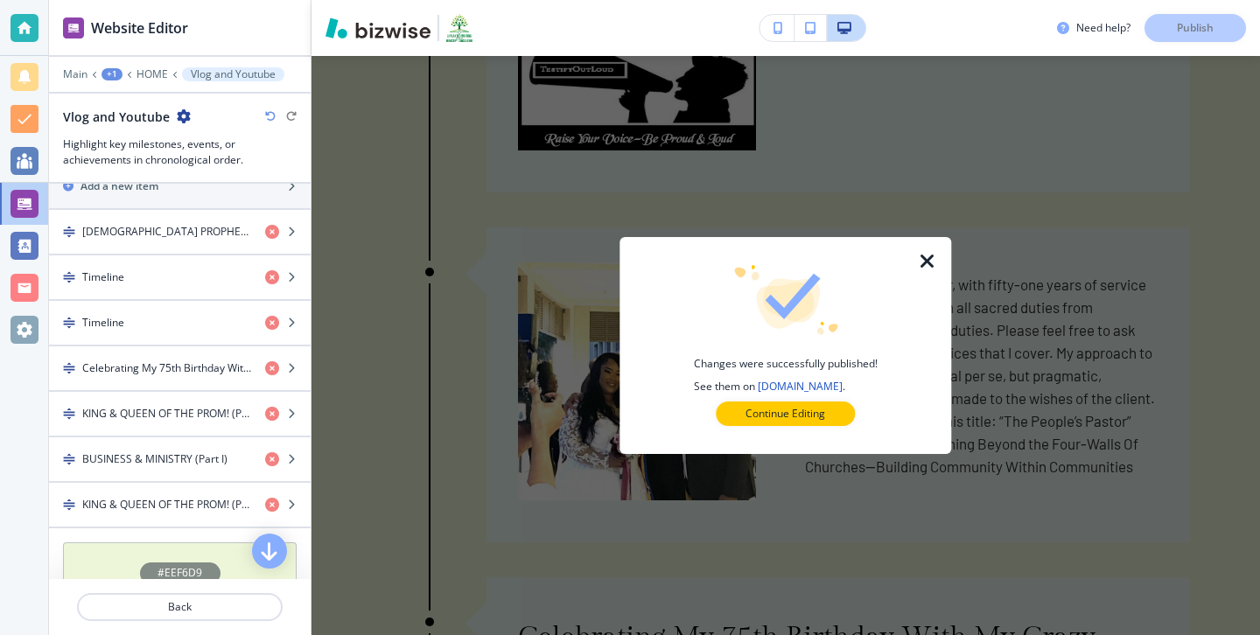
click at [754, 424] on button "Continue Editing" at bounding box center [785, 414] width 139 height 24
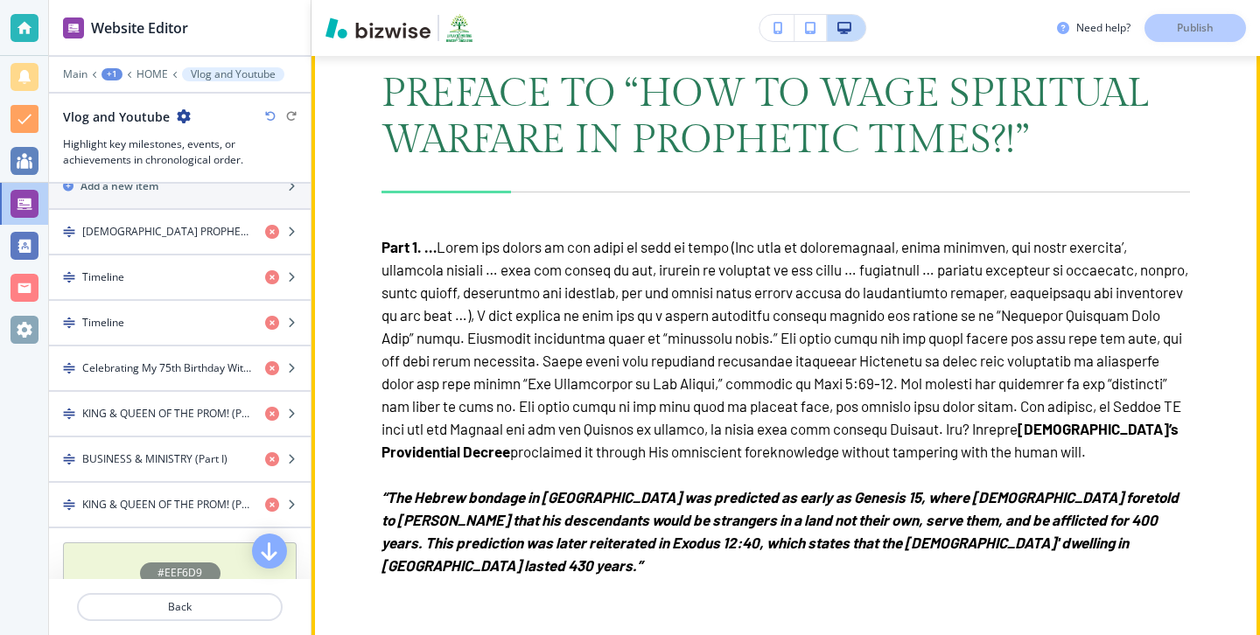
scroll to position [3535, 0]
